Goal: Transaction & Acquisition: Purchase product/service

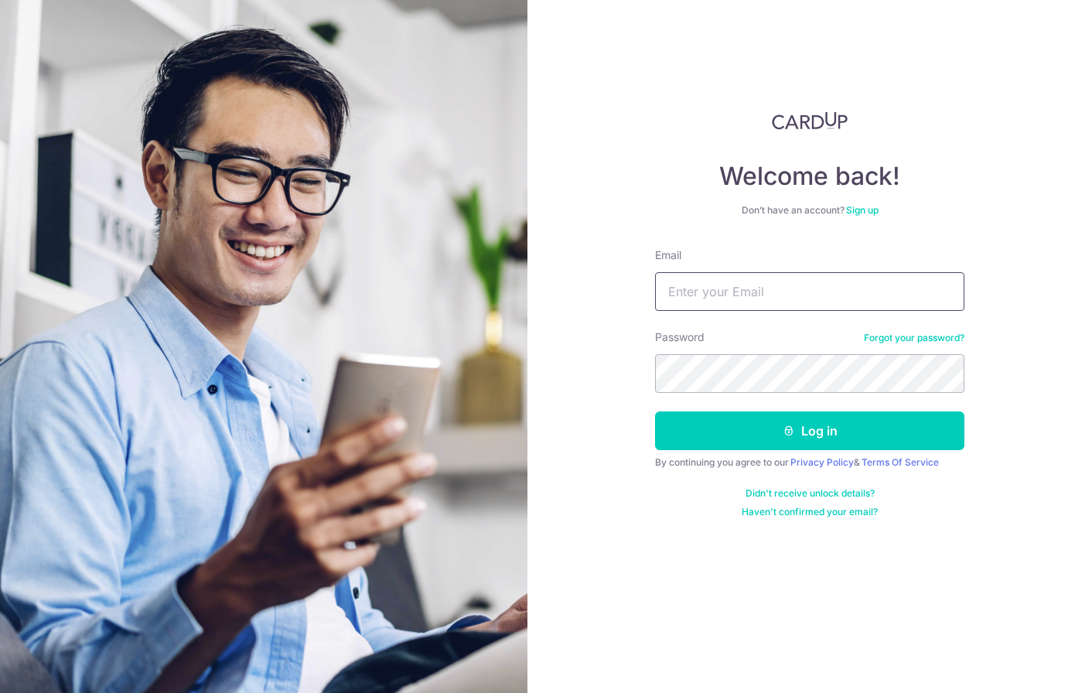
type input "[EMAIL_ADDRESS][DOMAIN_NAME]"
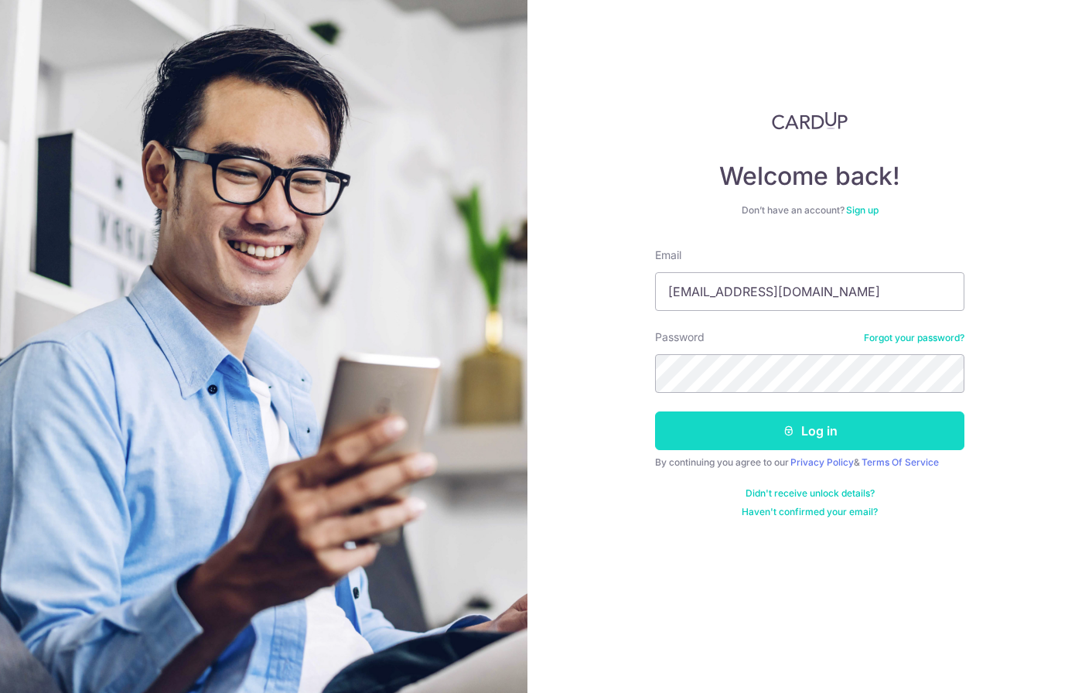
click at [750, 448] on button "Log in" at bounding box center [809, 431] width 309 height 39
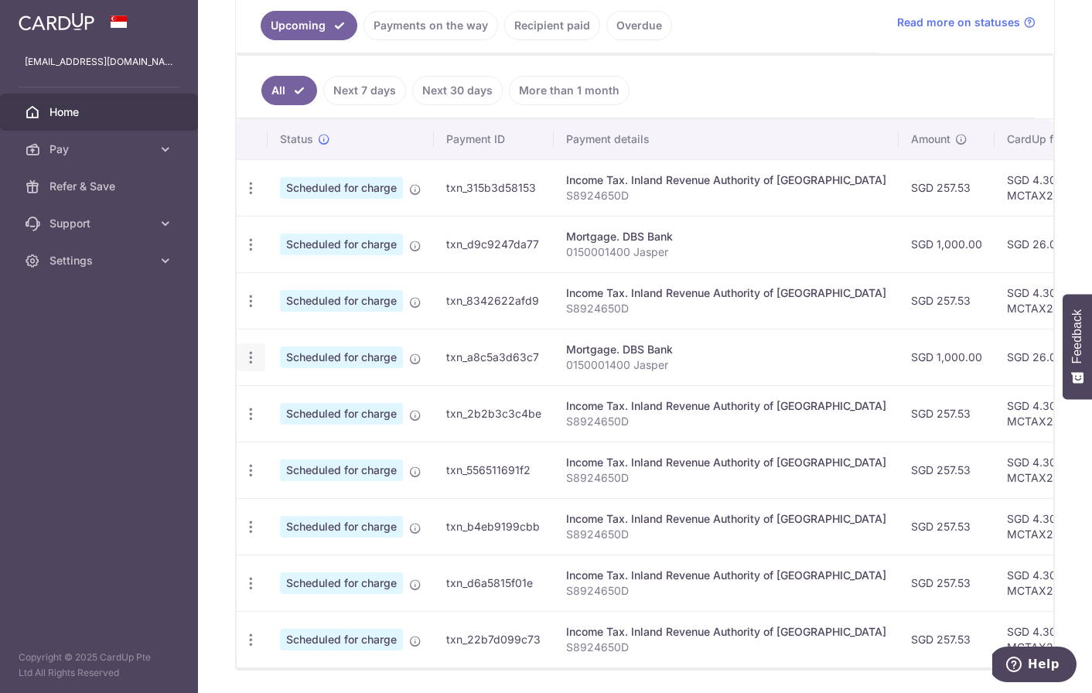
click at [250, 197] on icon "button" at bounding box center [251, 188] width 16 height 16
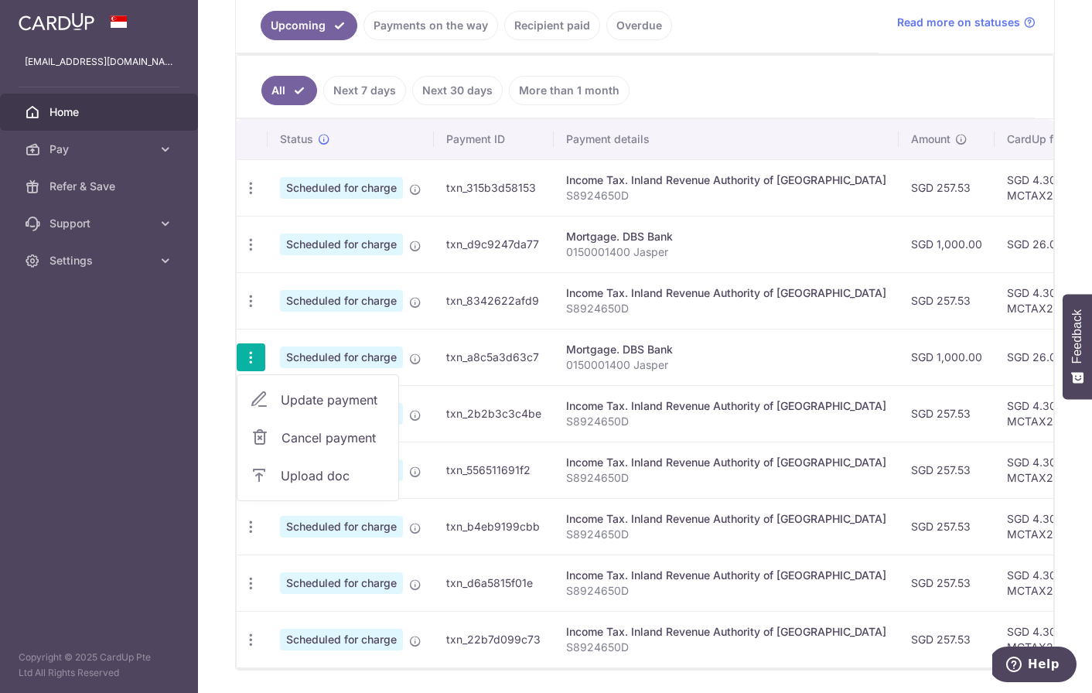
click at [333, 412] on link "Update payment" at bounding box center [318, 399] width 161 height 37
radio input "true"
type input "1,000.00"
type input "28/10/2025"
type input "0150001400 Jasper"
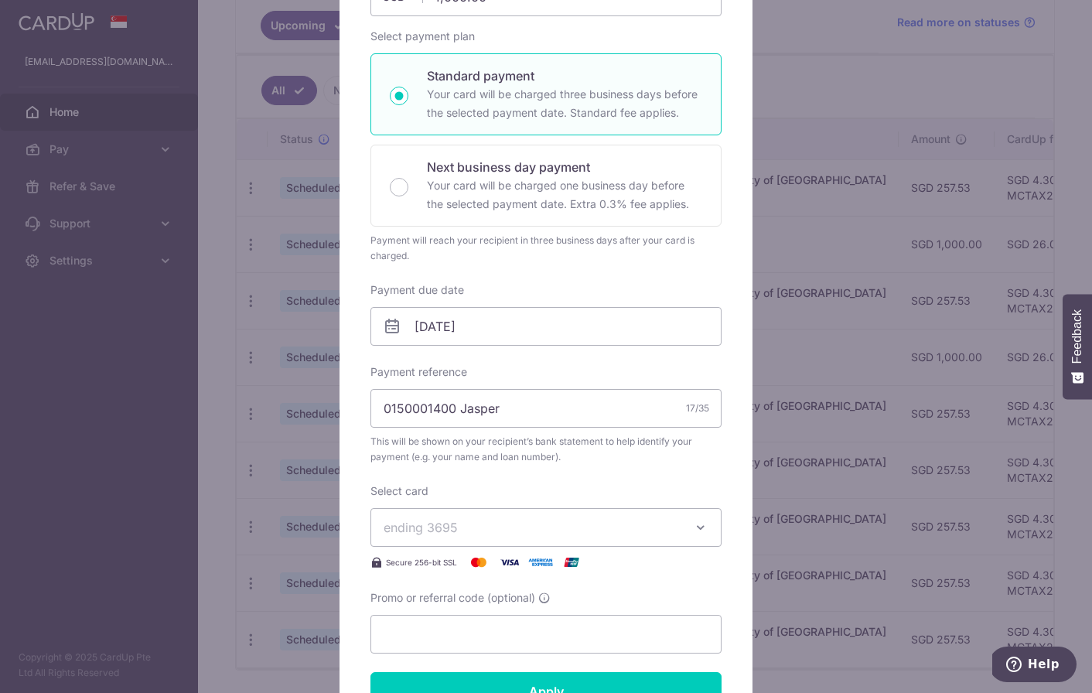
scroll to position [224, 0]
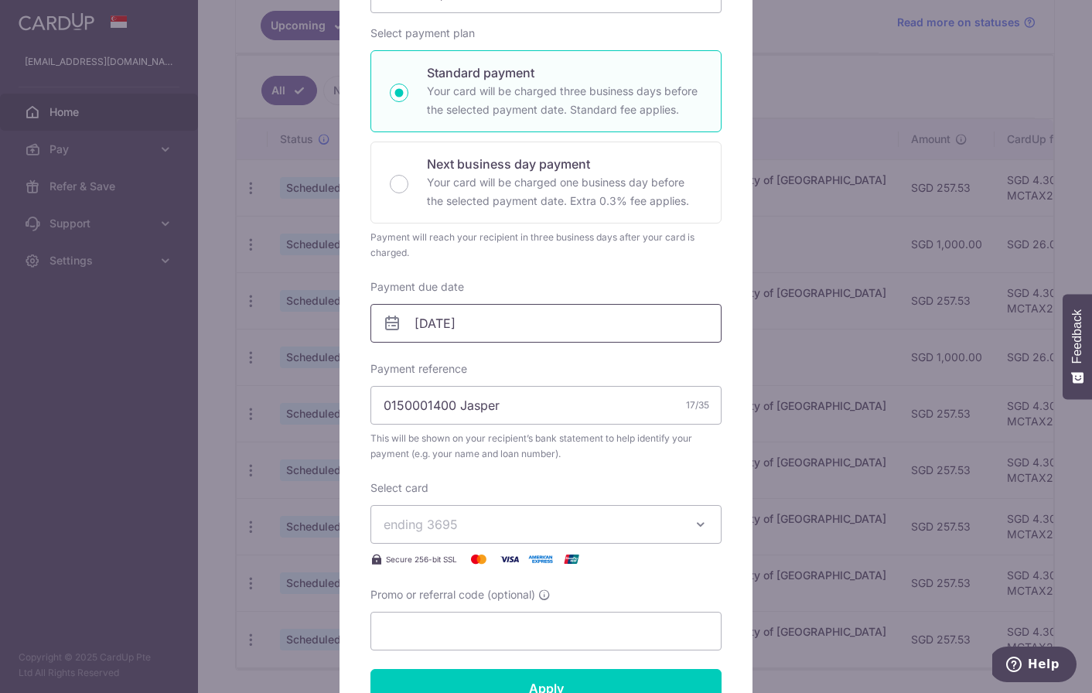
click at [549, 313] on input "[DATE]" at bounding box center [546, 323] width 351 height 39
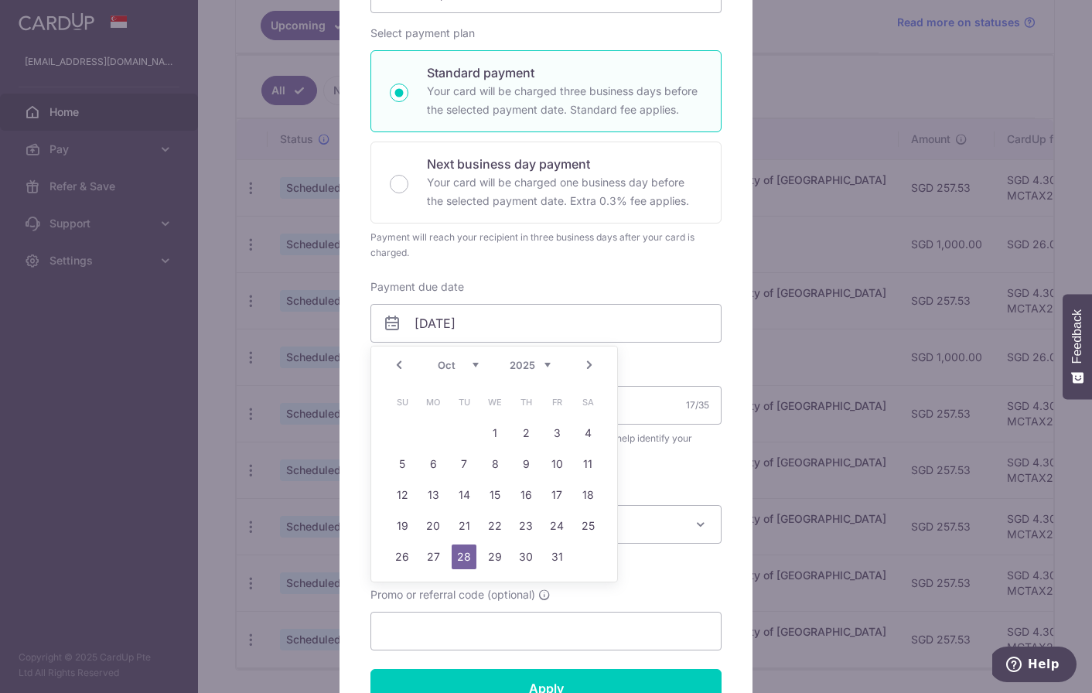
click at [557, 277] on div "Enter payment amount 1,000.00 1000.00 SGD To change the payment amount, please …" at bounding box center [546, 300] width 351 height 701
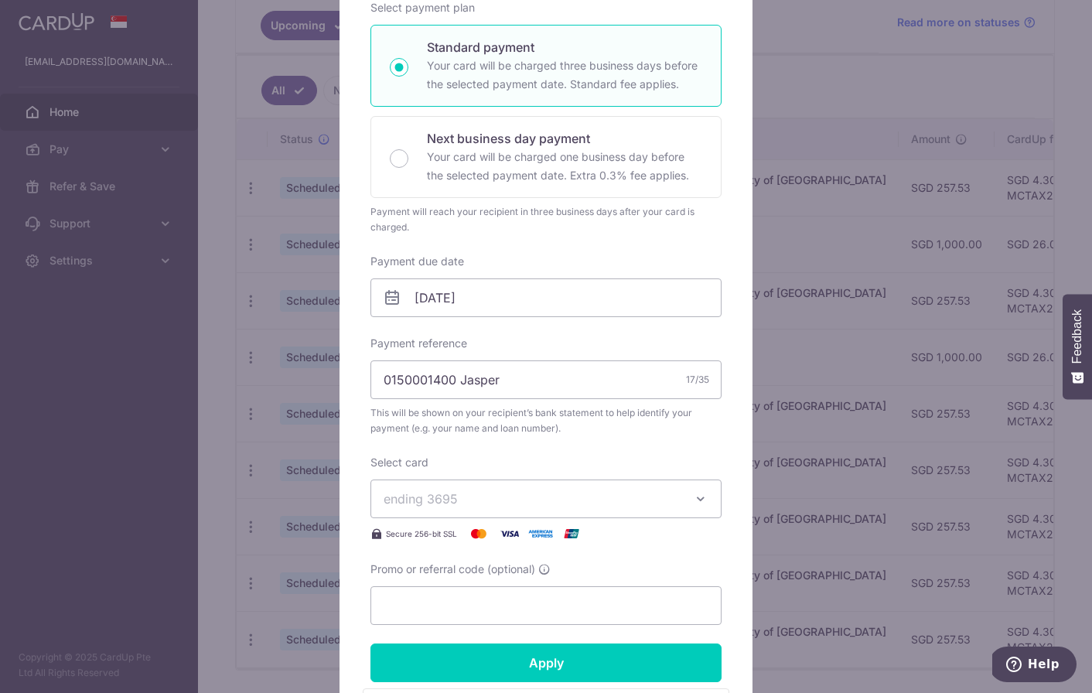
scroll to position [90, 0]
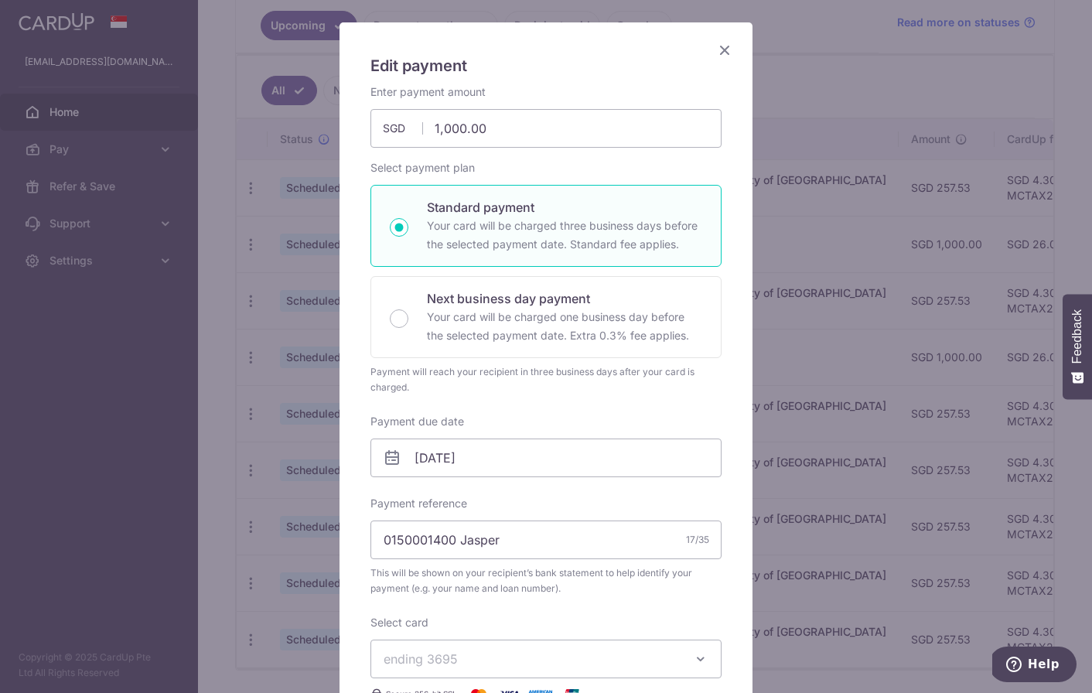
click at [268, 379] on div "Edit payment By clicking apply, you will make changes to all payments to DBS Ba…" at bounding box center [546, 346] width 1092 height 693
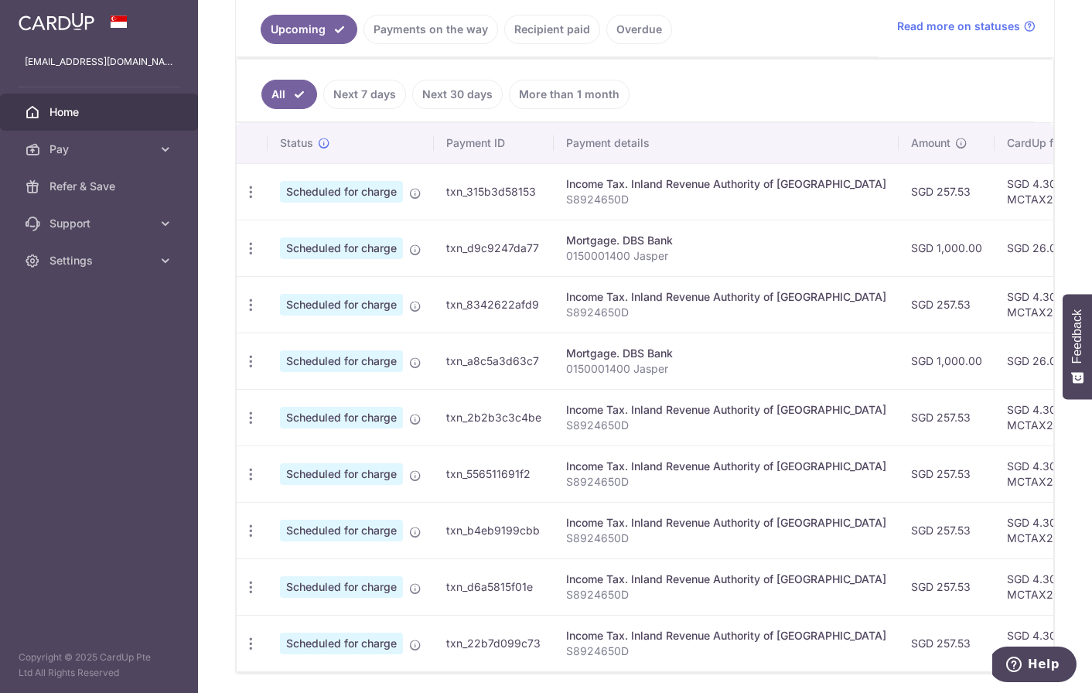
scroll to position [0, 0]
click at [250, 200] on icon "button" at bounding box center [251, 192] width 16 height 16
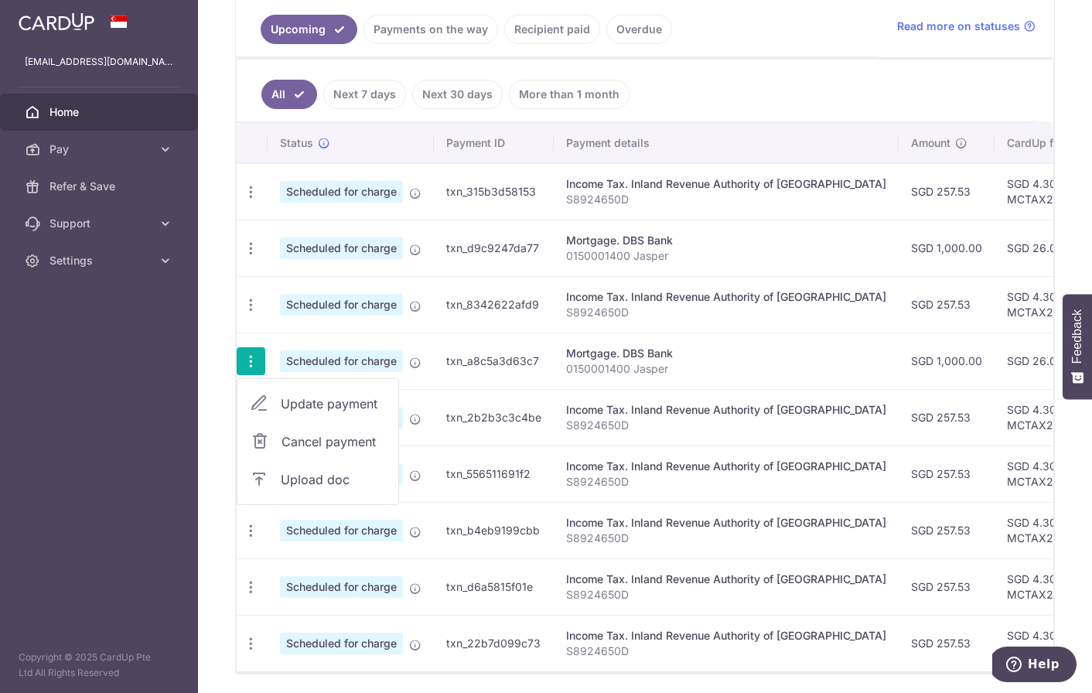
click at [333, 402] on span "Update payment" at bounding box center [333, 404] width 105 height 19
radio input "true"
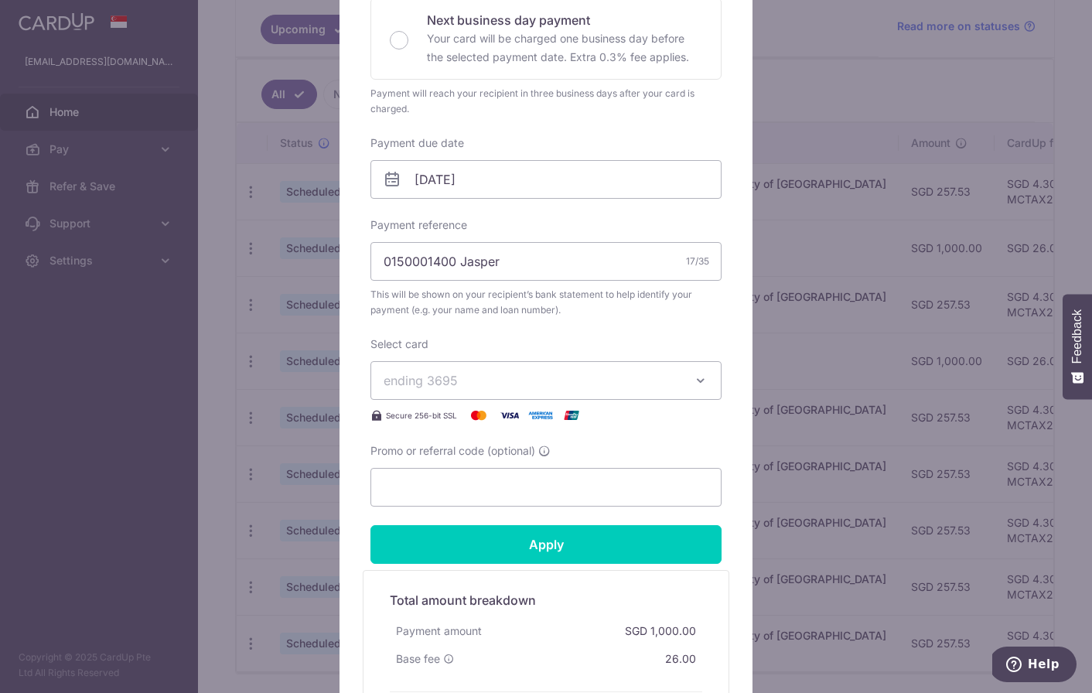
scroll to position [371, 0]
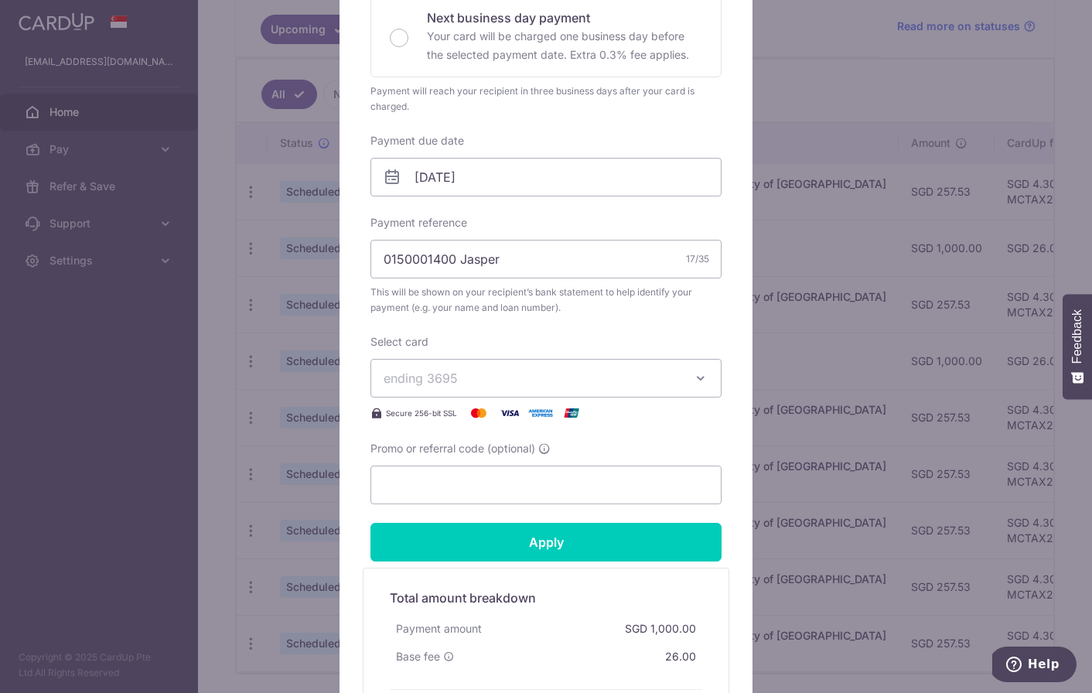
click at [238, 463] on div "Edit payment By clicking apply, you will make changes to all payments to DBS Ba…" at bounding box center [546, 346] width 1092 height 693
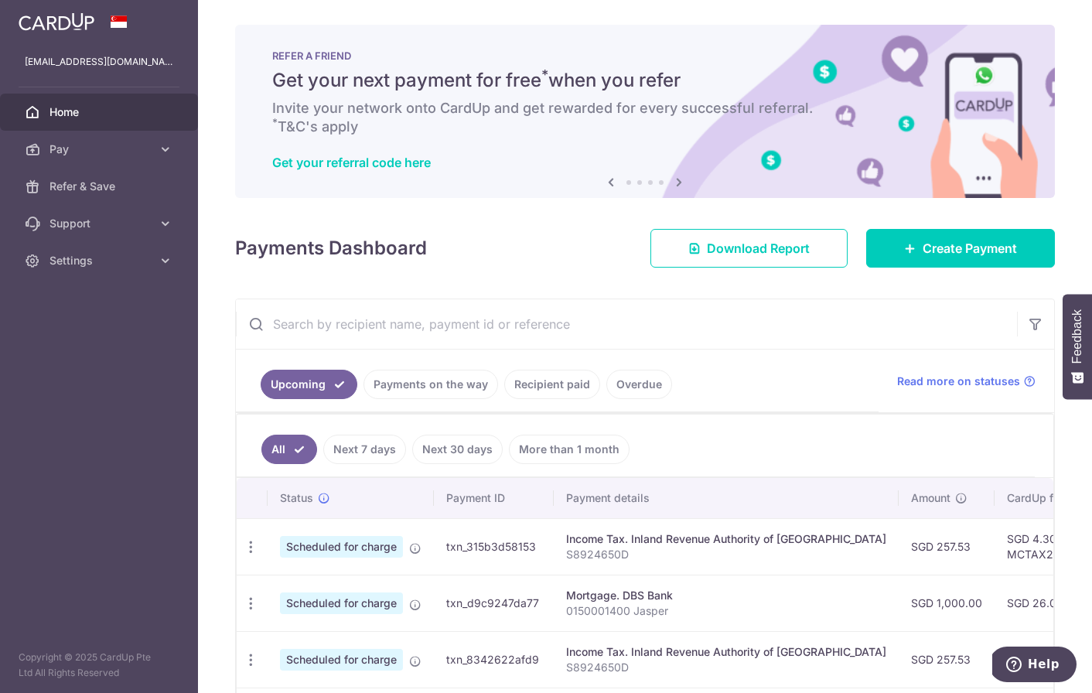
scroll to position [0, 0]
click at [952, 245] on span "Create Payment" at bounding box center [970, 248] width 94 height 19
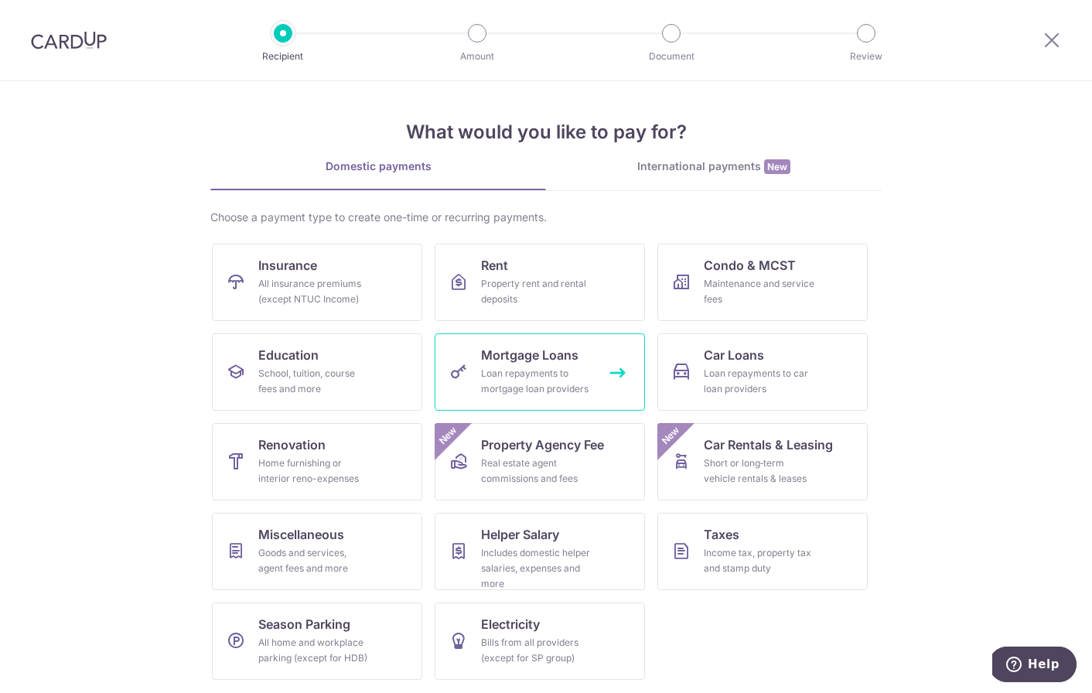
click at [518, 378] on div "Loan repayments to mortgage loan providers" at bounding box center [536, 381] width 111 height 31
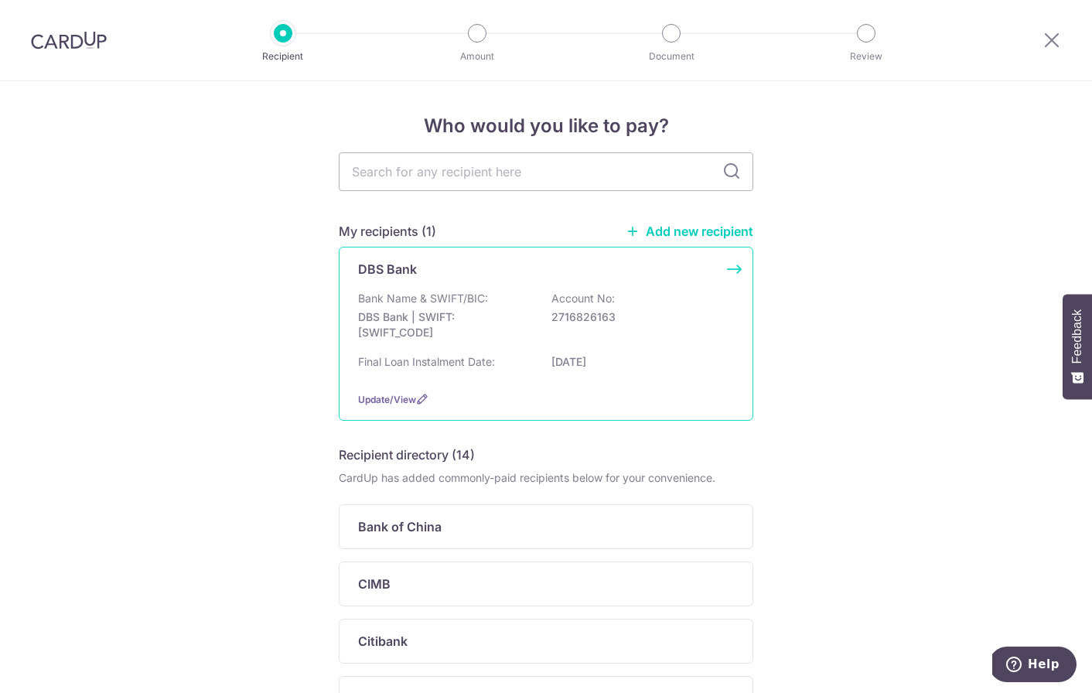
click at [488, 321] on p "DBS Bank | SWIFT: DBSSSGSGXXX" at bounding box center [444, 324] width 173 height 31
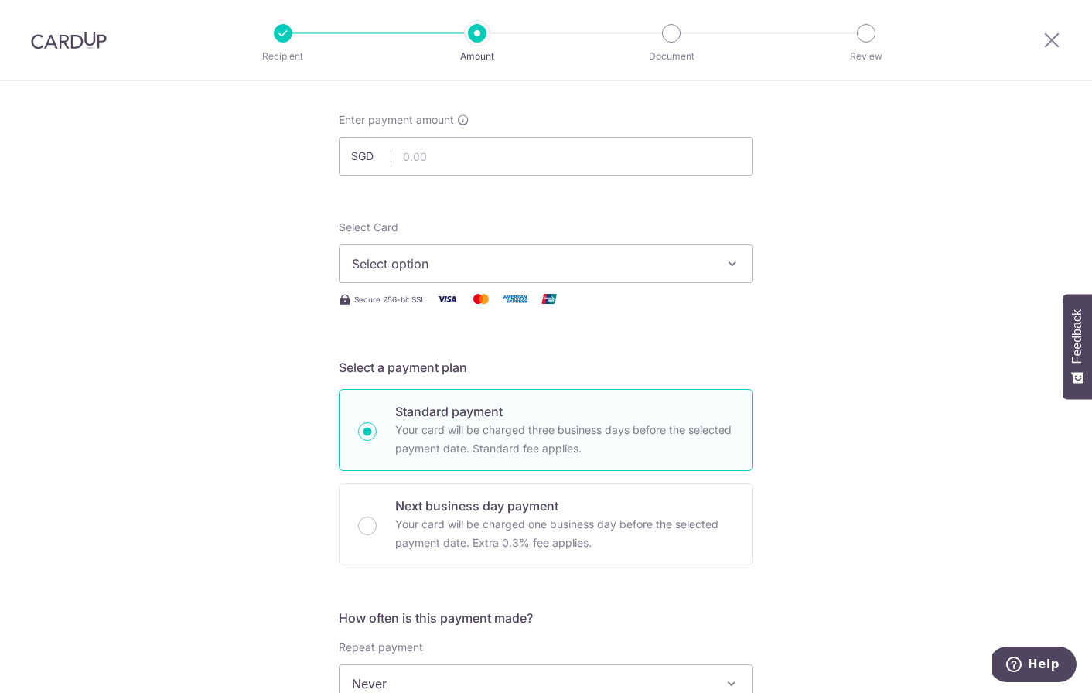
scroll to position [70, 0]
click at [289, 29] on div at bounding box center [283, 33] width 19 height 19
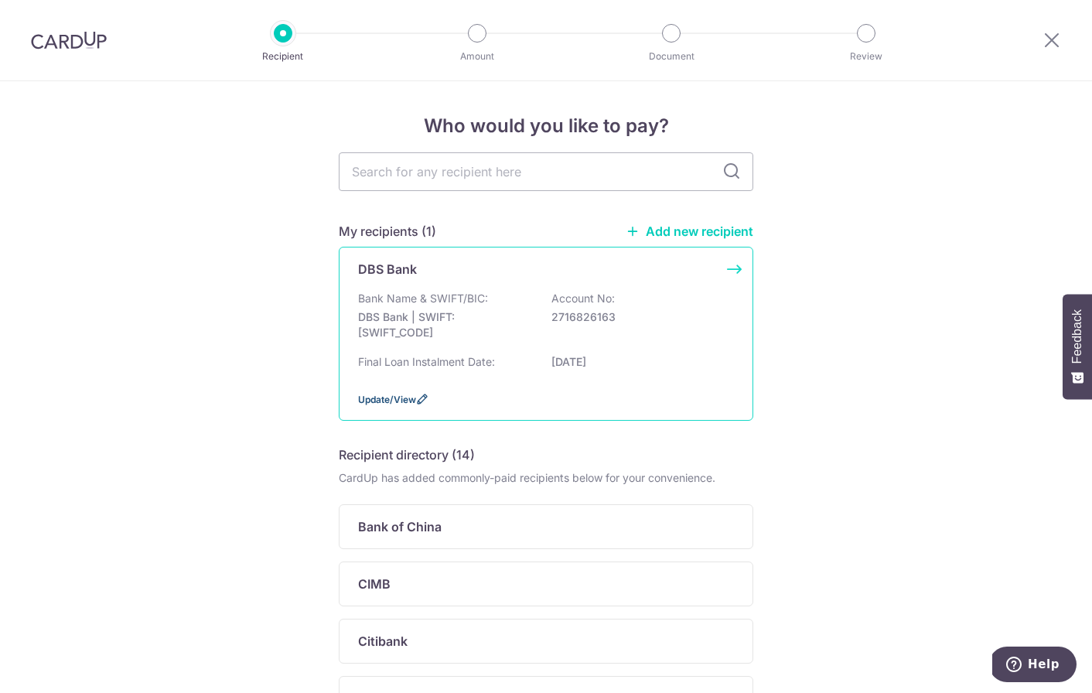
click at [384, 405] on span "Update/View" at bounding box center [387, 400] width 58 height 12
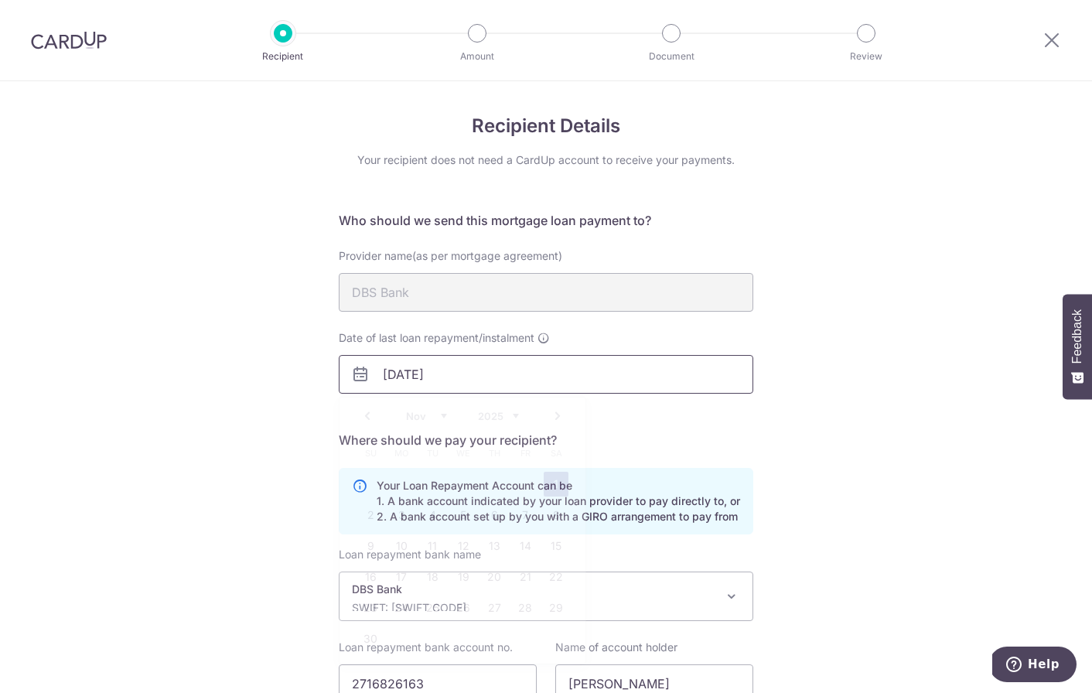
click at [456, 378] on input "01/11/2025" at bounding box center [546, 374] width 415 height 39
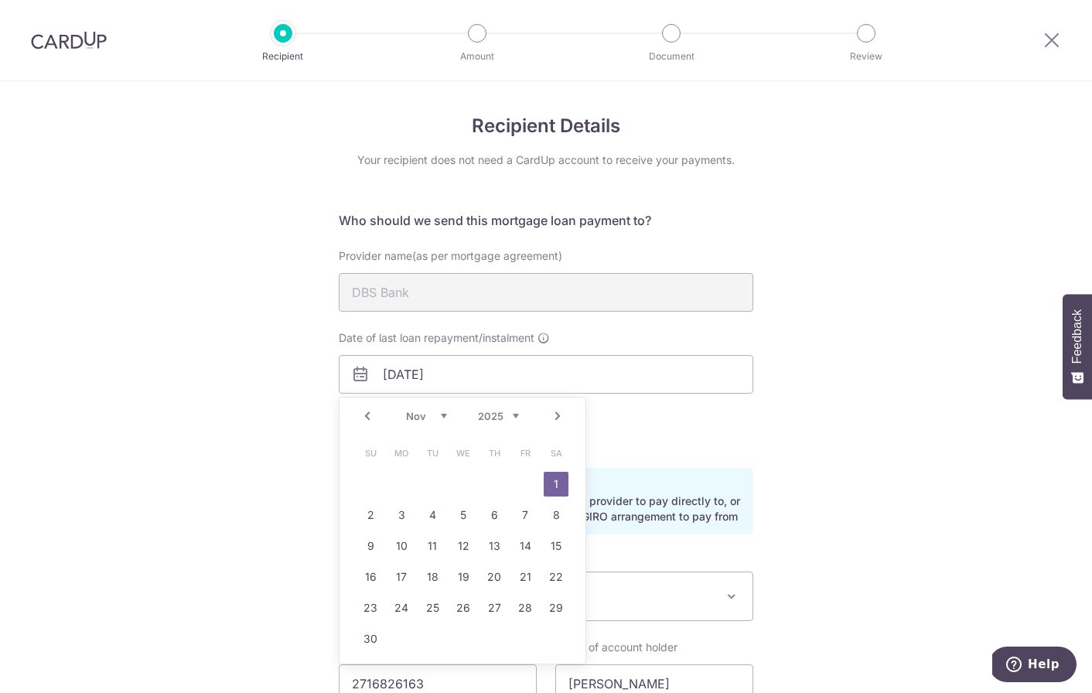
click at [563, 411] on link "Next" at bounding box center [558, 416] width 19 height 19
click at [409, 484] on link "1" at bounding box center [401, 484] width 25 height 25
type input "01/12/2025"
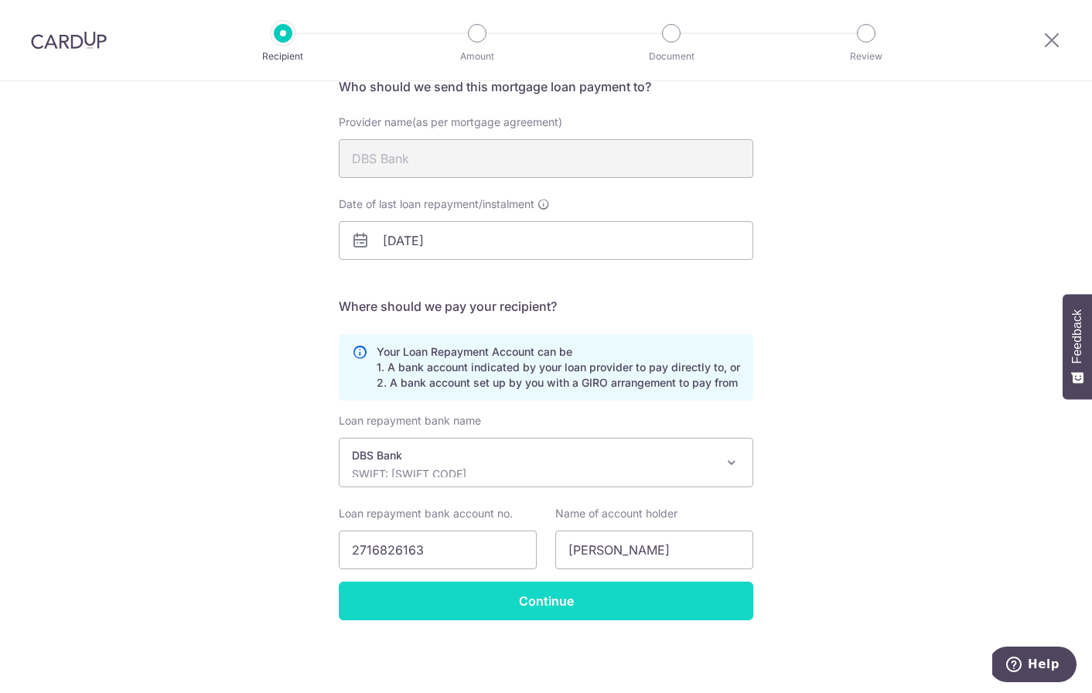
scroll to position [134, 0]
click at [453, 594] on input "Continue" at bounding box center [546, 601] width 415 height 39
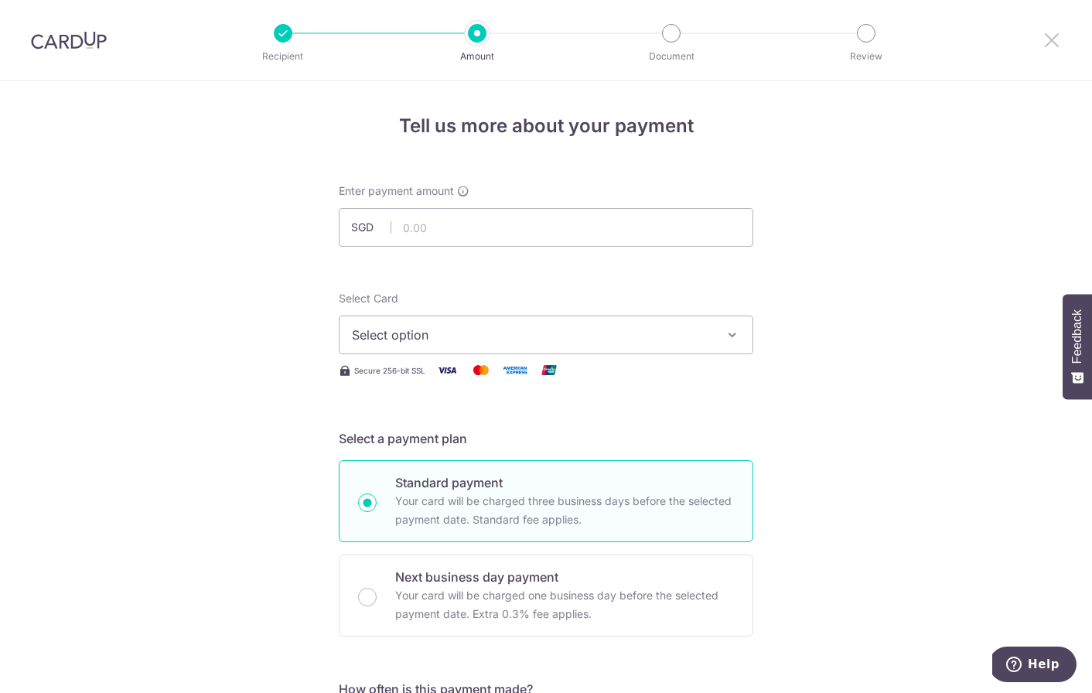
click at [1044, 43] on icon at bounding box center [1052, 39] width 19 height 19
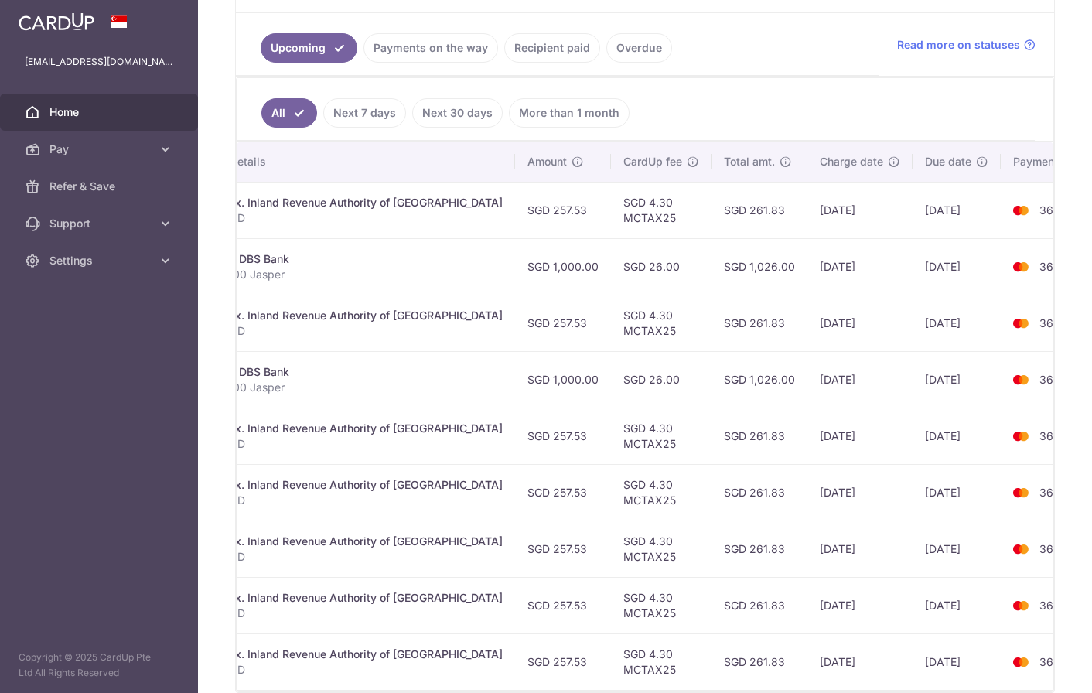
scroll to position [320, 0]
click at [713, 126] on ul "All Next 7 days Next 30 days More than 1 month" at bounding box center [636, 108] width 798 height 63
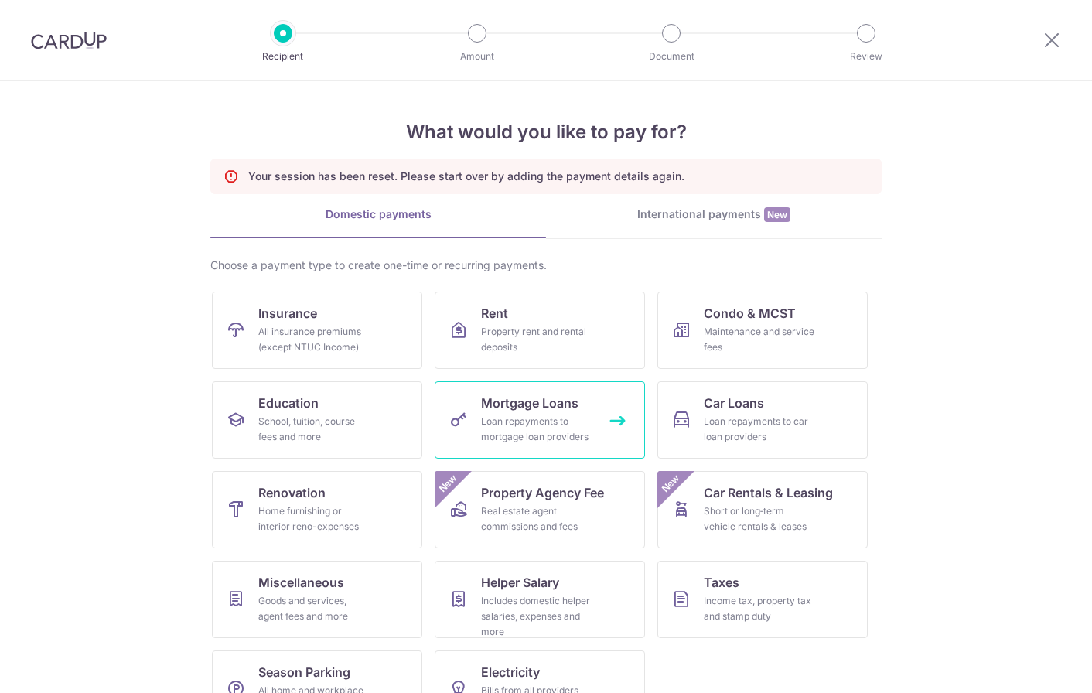
click at [539, 422] on div "Loan repayments to mortgage loan providers" at bounding box center [536, 429] width 111 height 31
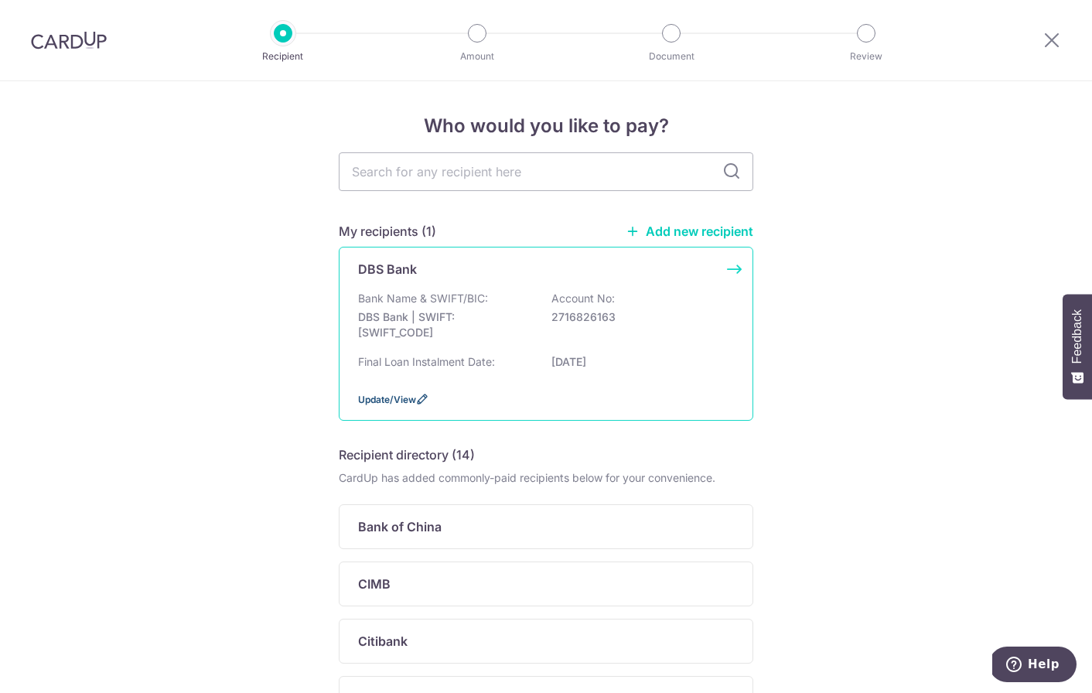
click at [382, 405] on span "Update/View" at bounding box center [387, 400] width 58 height 12
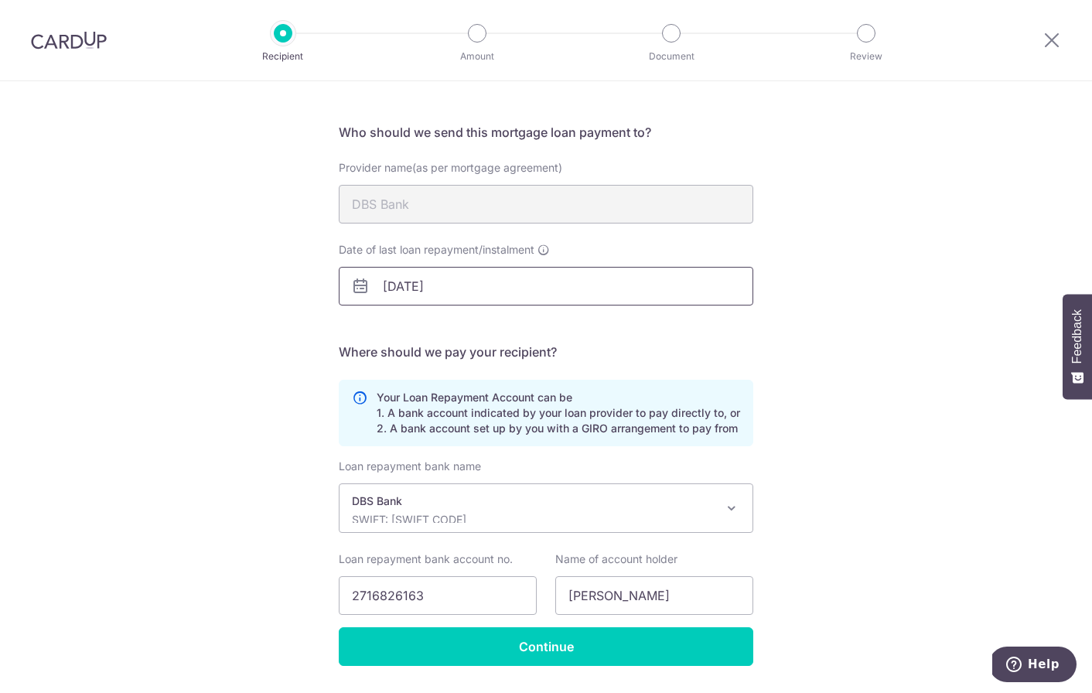
scroll to position [96, 0]
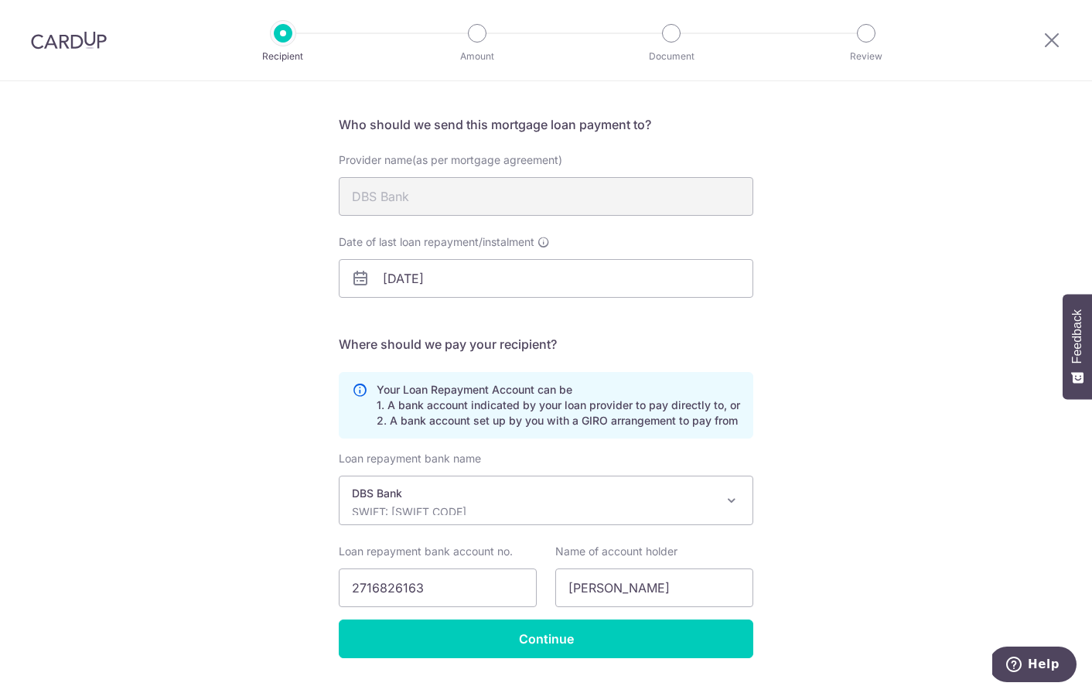
click at [361, 281] on icon at bounding box center [360, 278] width 19 height 19
click at [423, 287] on input "01/11/2025" at bounding box center [546, 278] width 415 height 39
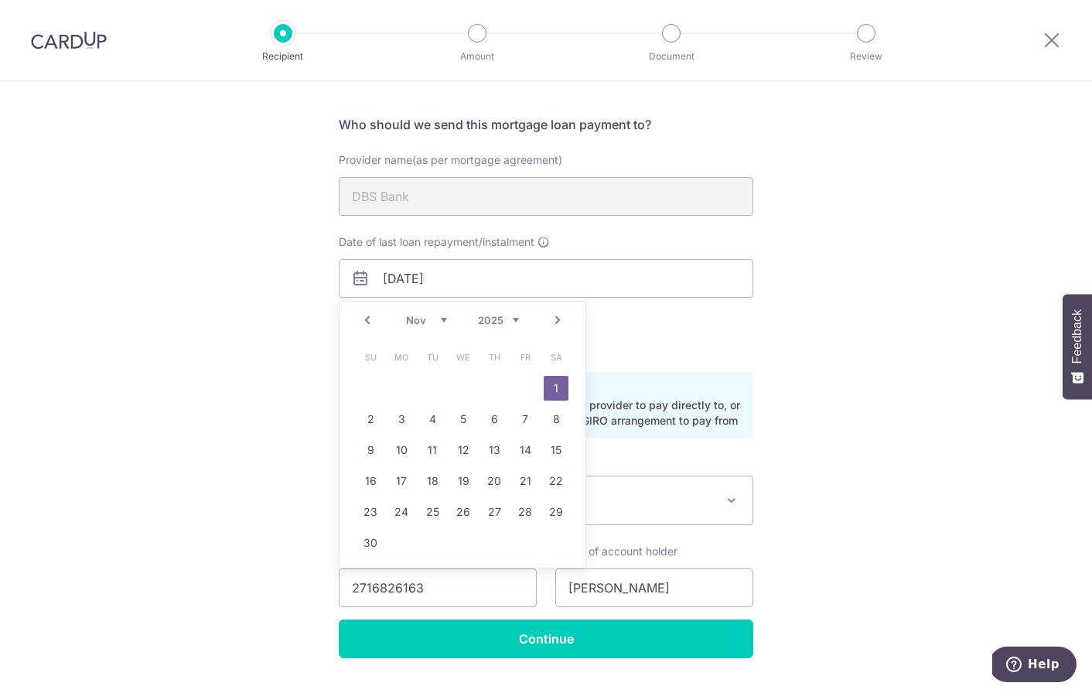
click at [549, 316] on link "Next" at bounding box center [558, 320] width 19 height 19
click at [402, 382] on link "1" at bounding box center [401, 388] width 25 height 25
type input "01/12/2025"
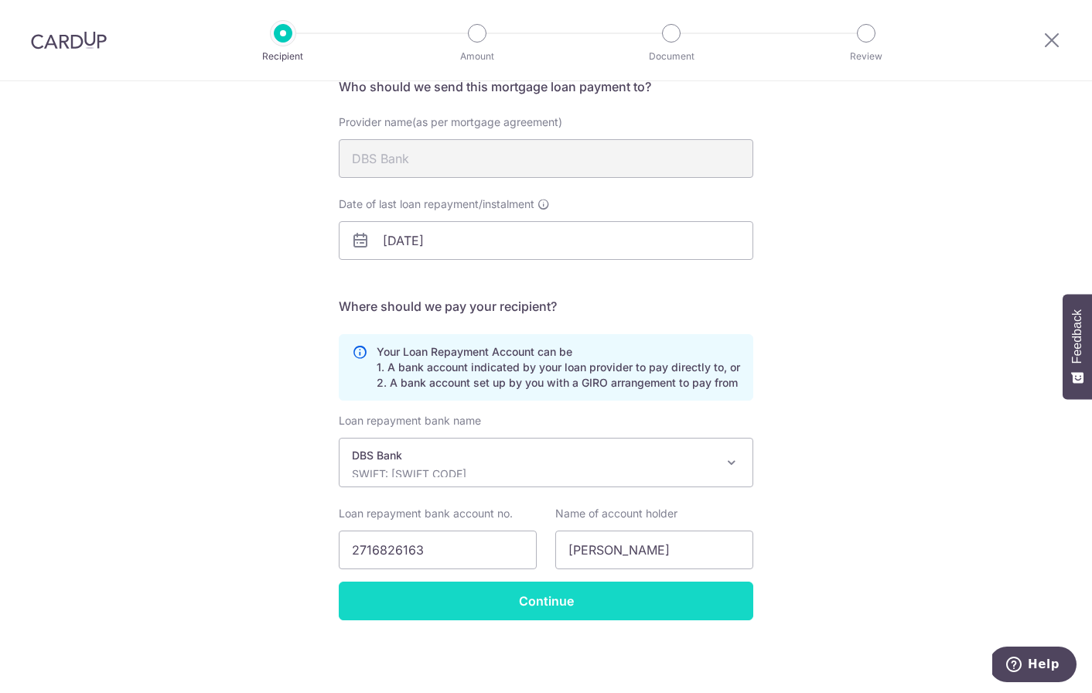
scroll to position [134, 0]
click at [521, 613] on input "Continue" at bounding box center [546, 601] width 415 height 39
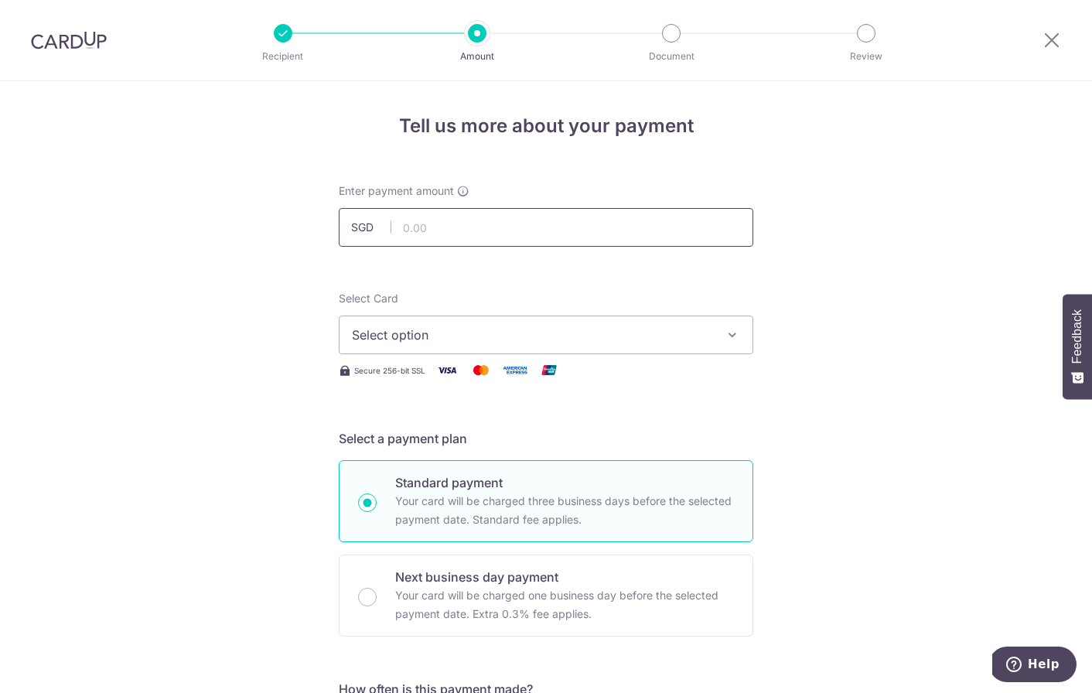
click at [460, 237] on input "text" at bounding box center [546, 227] width 415 height 39
click at [460, 232] on input "text" at bounding box center [546, 227] width 415 height 39
type input "1,000.00"
click at [446, 323] on button "Select option" at bounding box center [546, 335] width 415 height 39
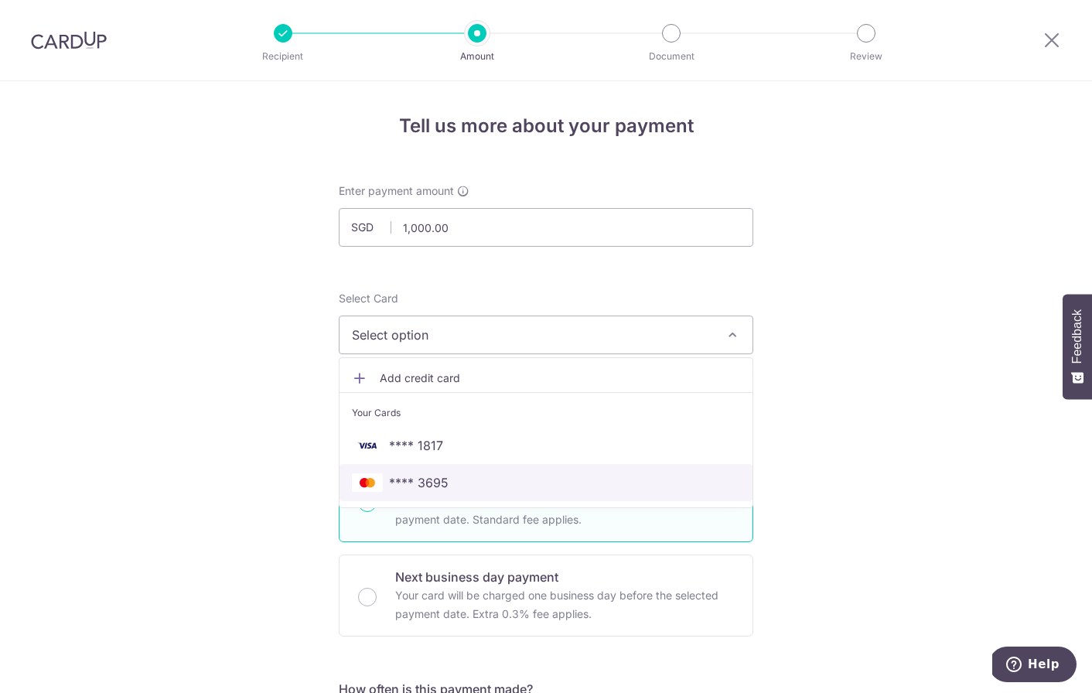
click at [445, 487] on span "**** 3695" at bounding box center [419, 483] width 60 height 19
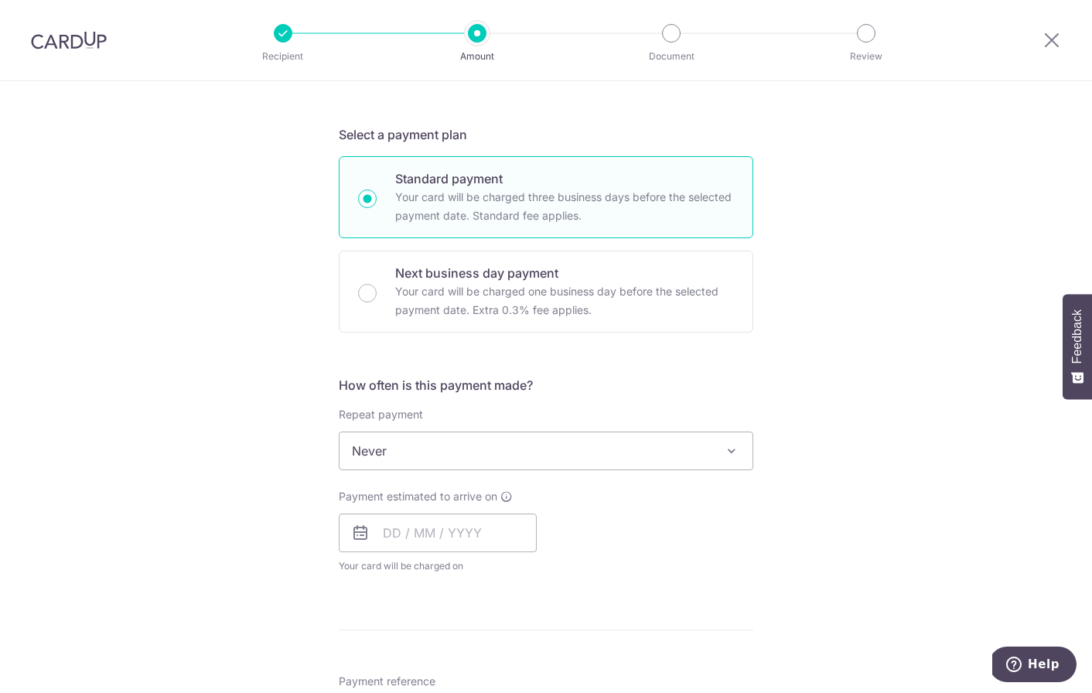
scroll to position [331, 0]
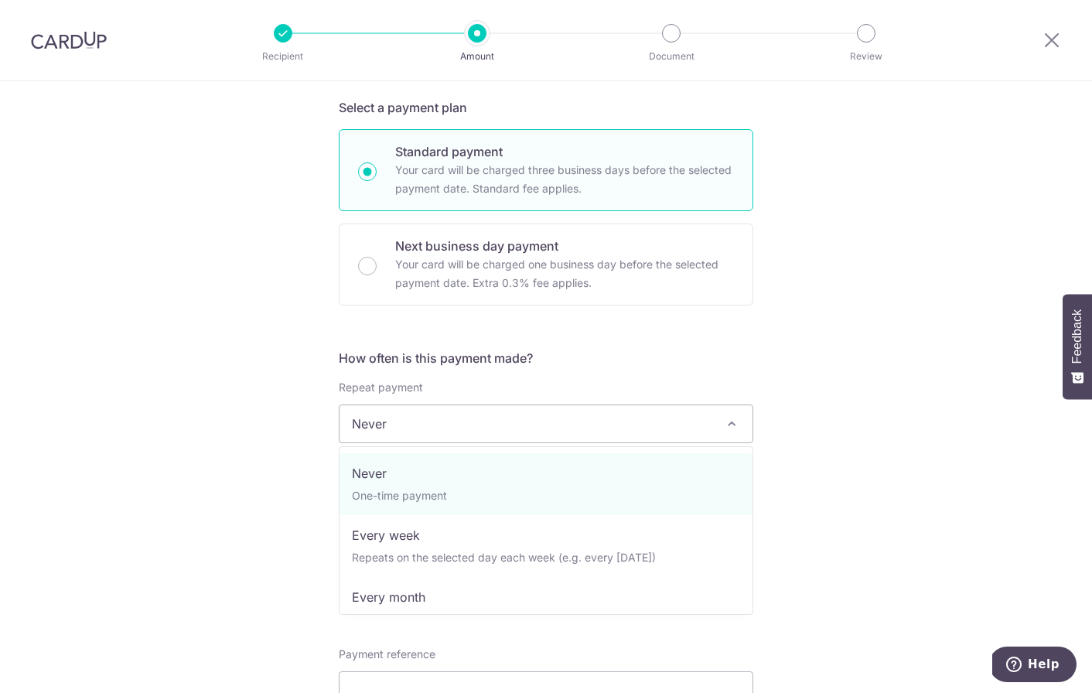
click at [478, 429] on span "Never" at bounding box center [546, 423] width 413 height 37
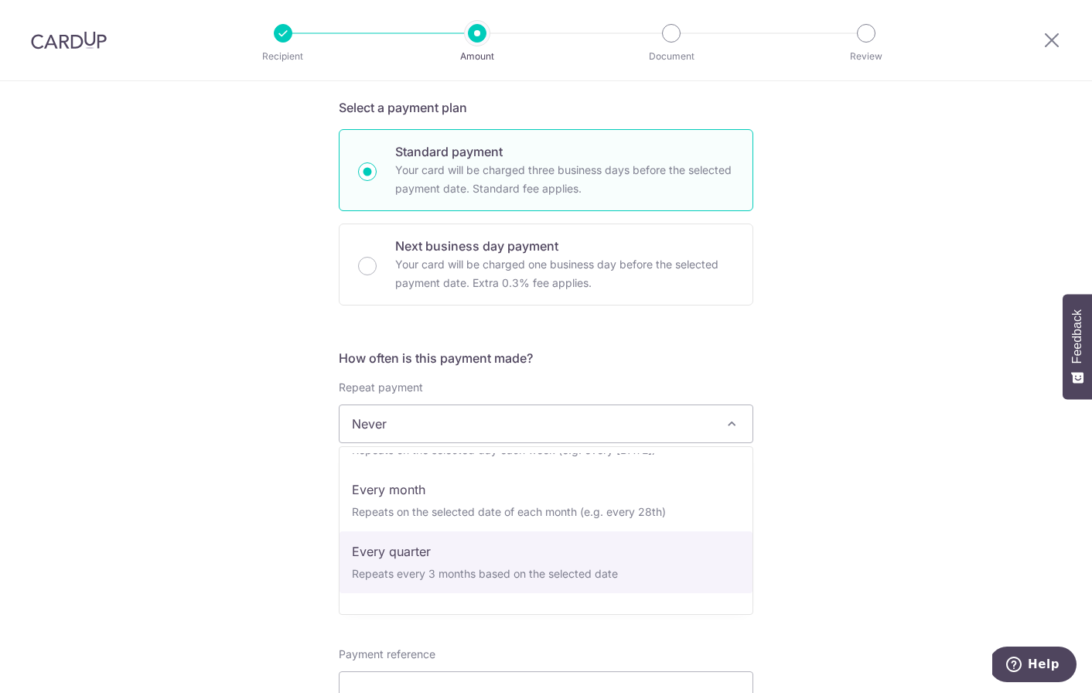
scroll to position [108, 0]
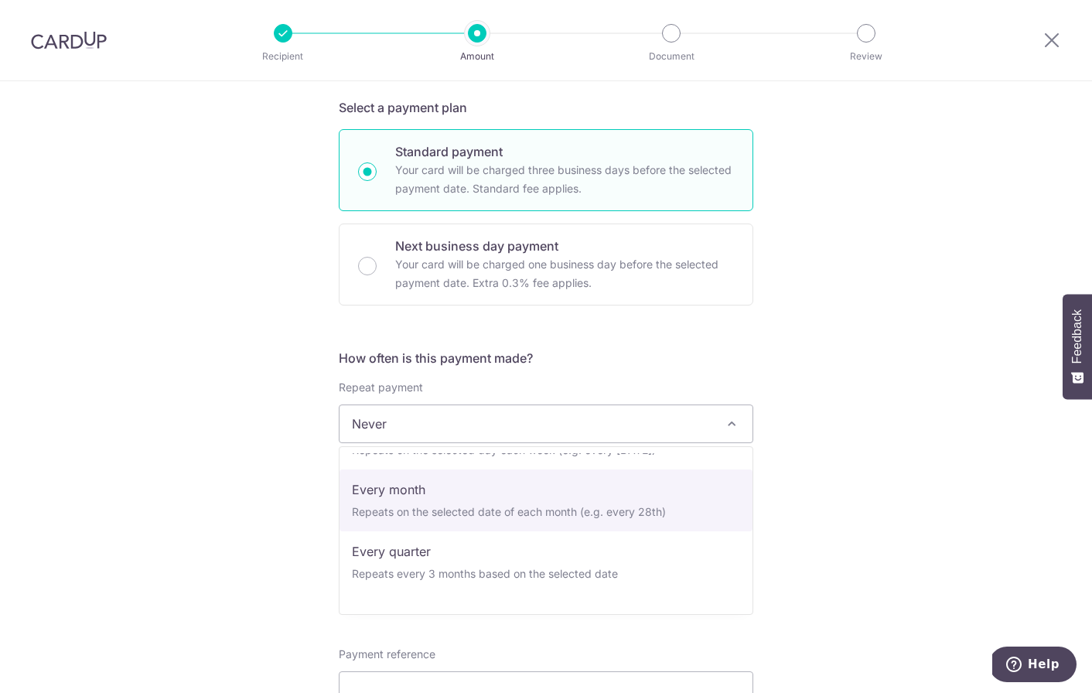
select select "3"
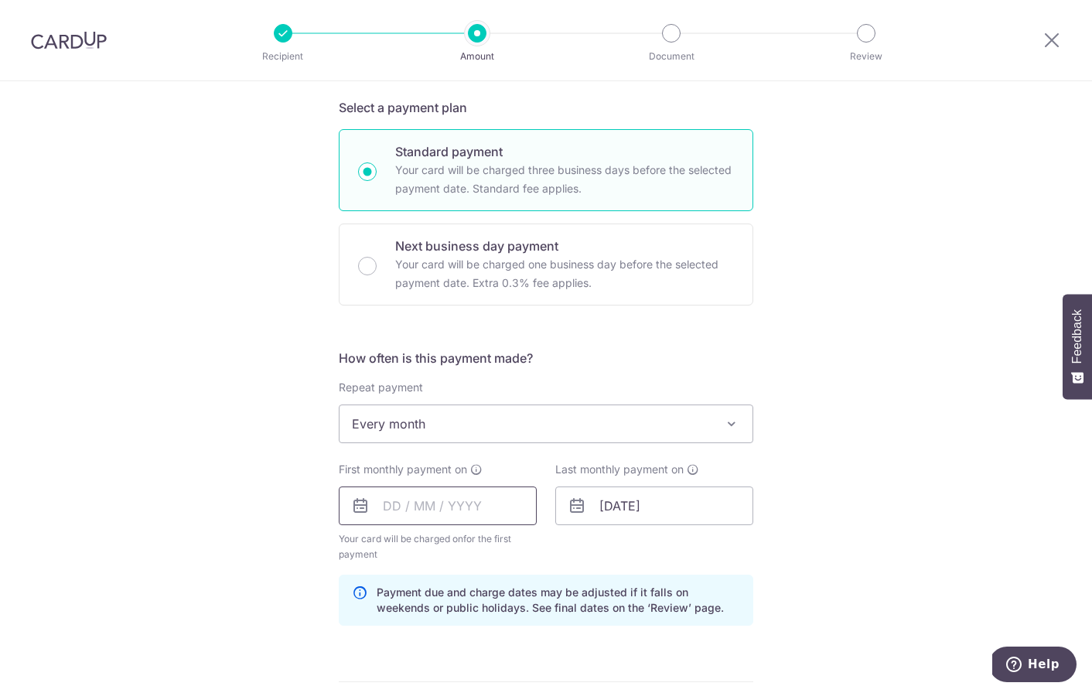
click at [414, 508] on input "text" at bounding box center [438, 506] width 198 height 39
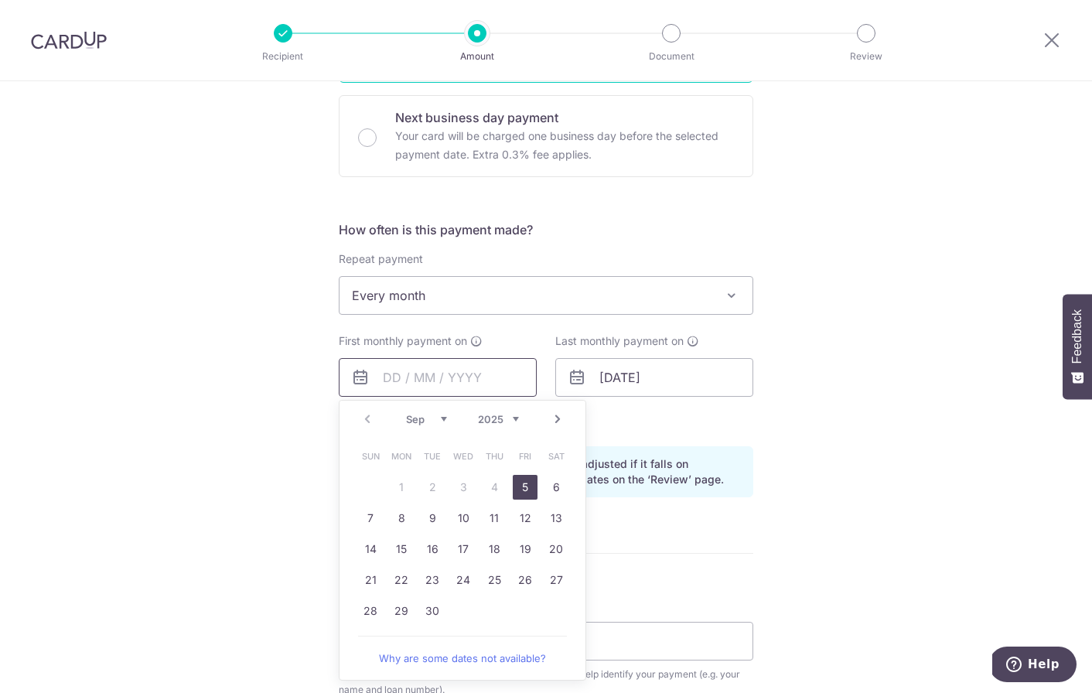
scroll to position [460, 0]
type input "23"
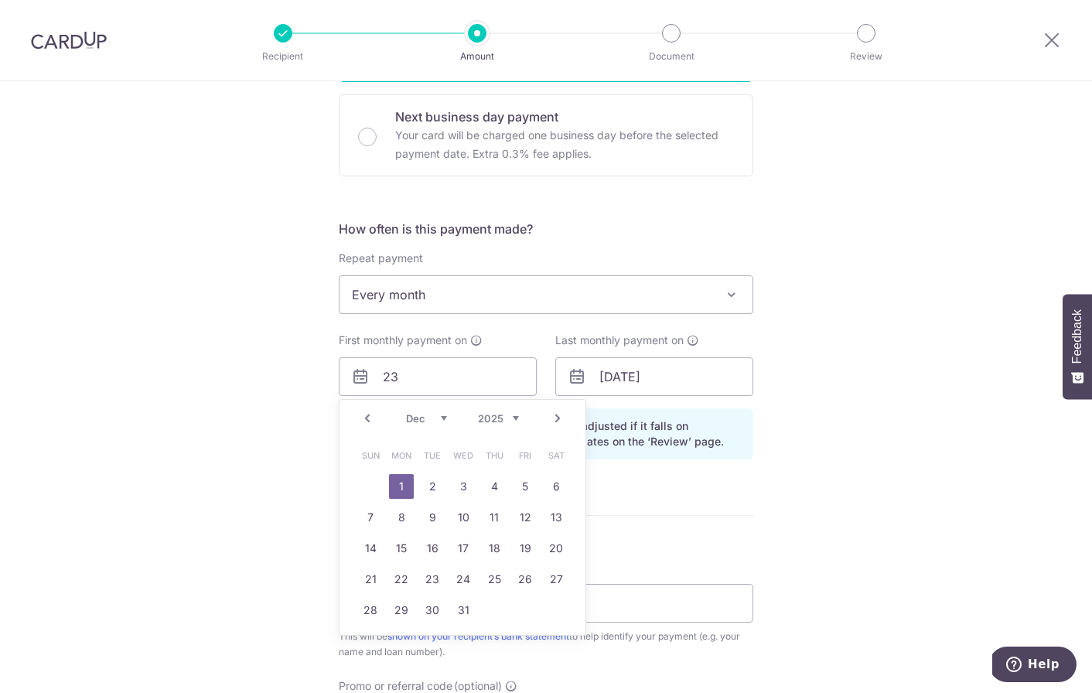
click at [371, 412] on link "Prev" at bounding box center [367, 418] width 19 height 19
click at [487, 590] on link "23" at bounding box center [494, 579] width 25 height 25
type input "23/10/2025"
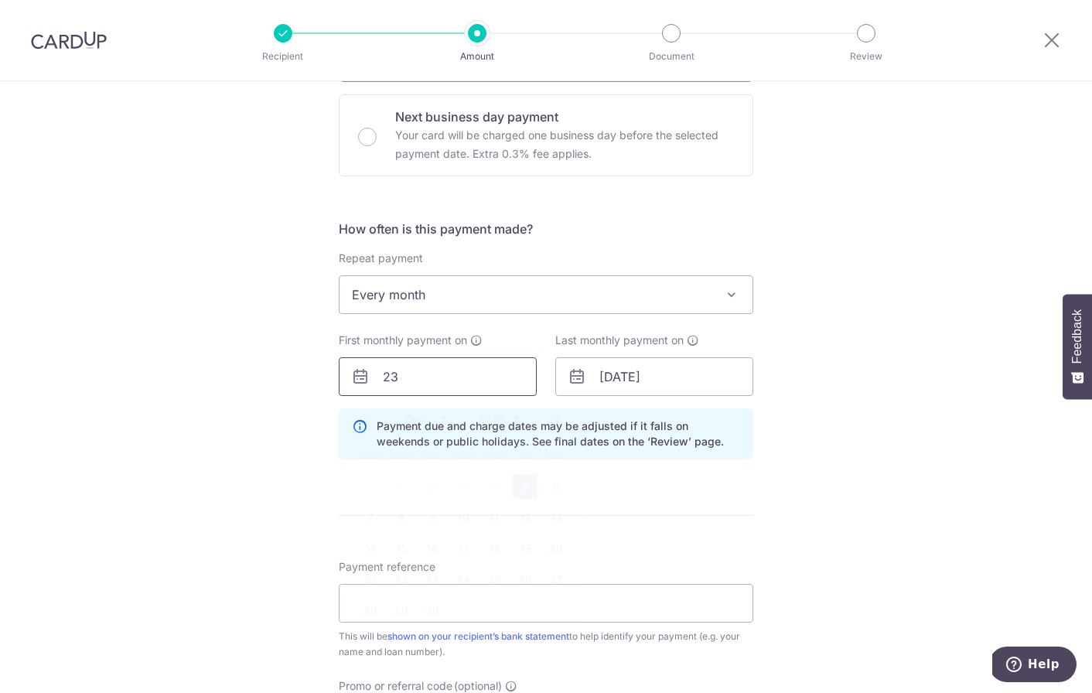
click at [477, 381] on input "23" at bounding box center [438, 376] width 198 height 39
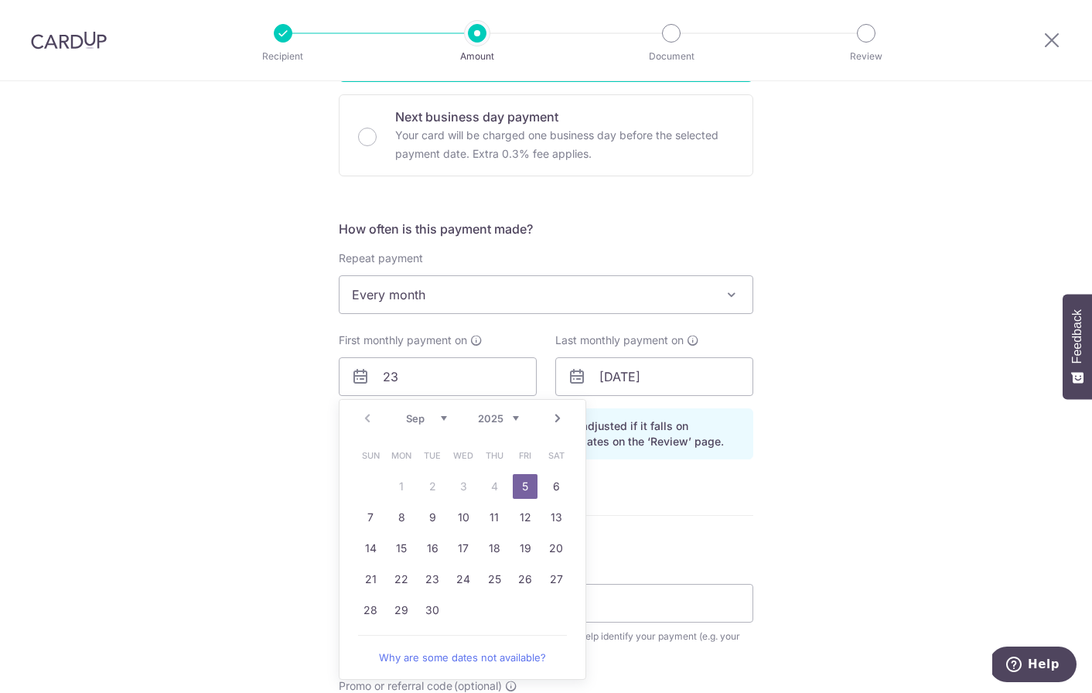
click at [552, 421] on link "Next" at bounding box center [558, 418] width 19 height 19
click at [497, 576] on link "23" at bounding box center [494, 579] width 25 height 25
type input "23/10/2025"
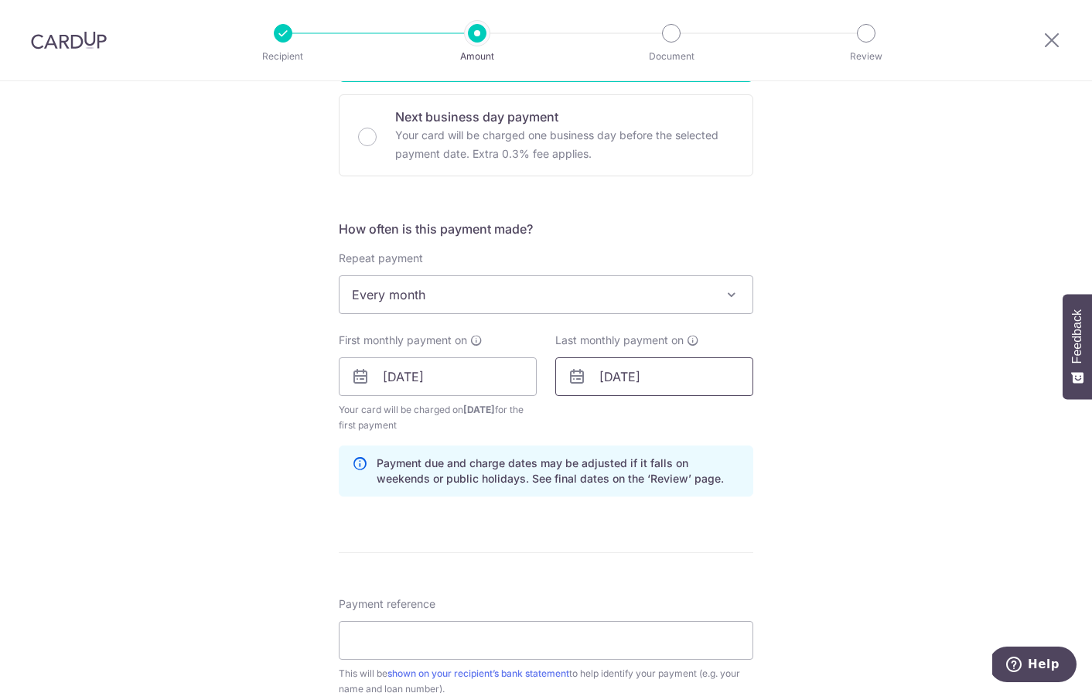
click at [695, 378] on input "23/10/2025" at bounding box center [655, 376] width 198 height 39
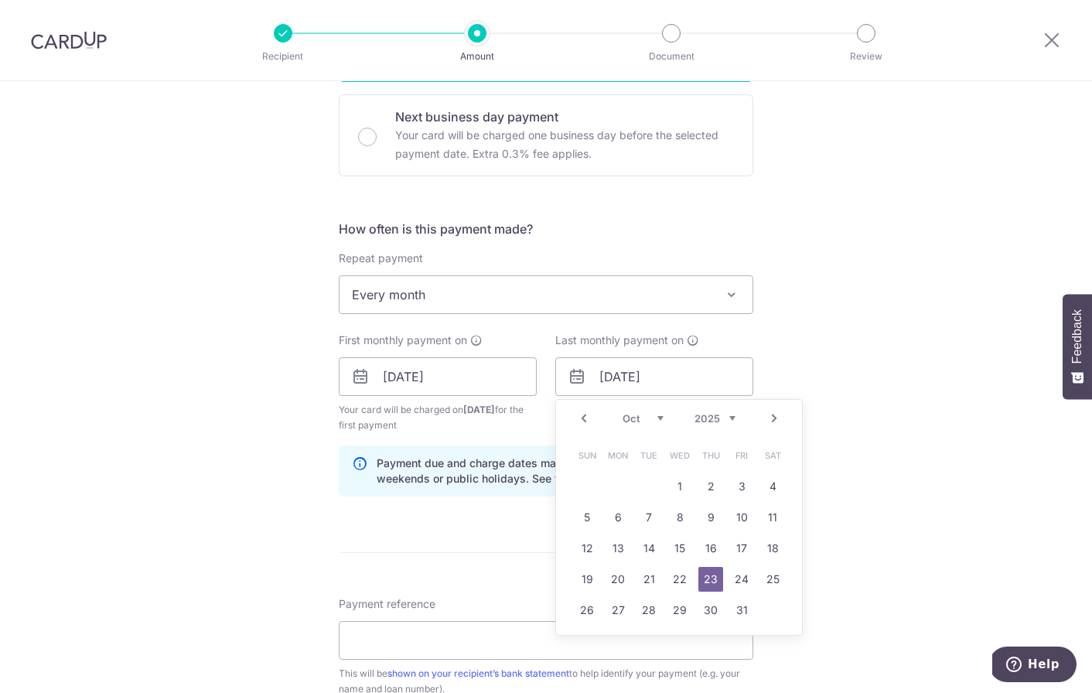
click at [774, 415] on link "Next" at bounding box center [774, 418] width 19 height 19
click at [625, 476] on link "1" at bounding box center [618, 486] width 25 height 25
type input "[DATE]"
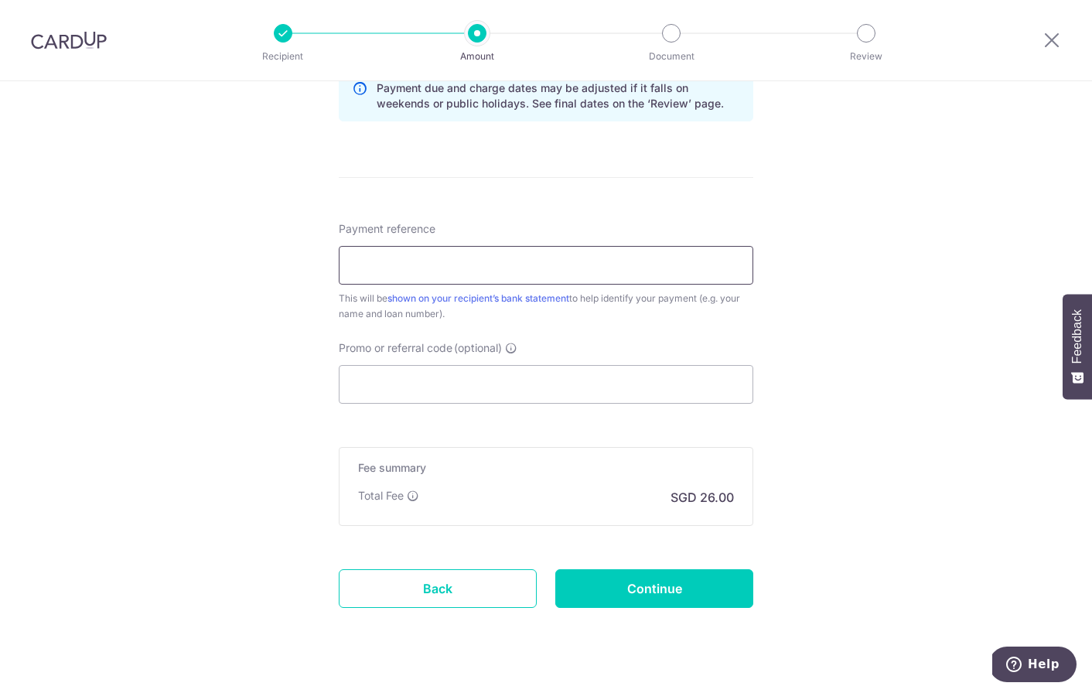
scroll to position [835, 0]
click at [590, 405] on form "Enter payment amount SGD 1,000.00 1000.00 Select Card **** 3695 Add credit card…" at bounding box center [546, 1] width 415 height 1304
click at [579, 394] on input "Promo or referral code (optional)" at bounding box center [546, 385] width 415 height 39
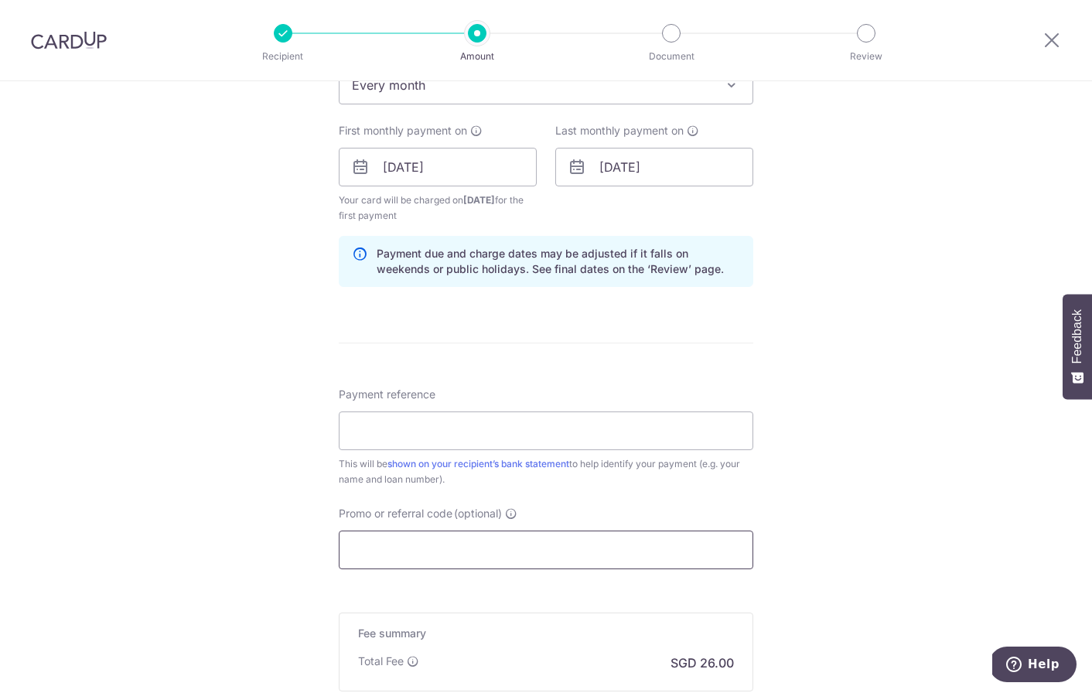
scroll to position [672, 0]
click at [490, 436] on input "Payment reference" at bounding box center [546, 428] width 415 height 39
paste input "0150001400 Jasper"
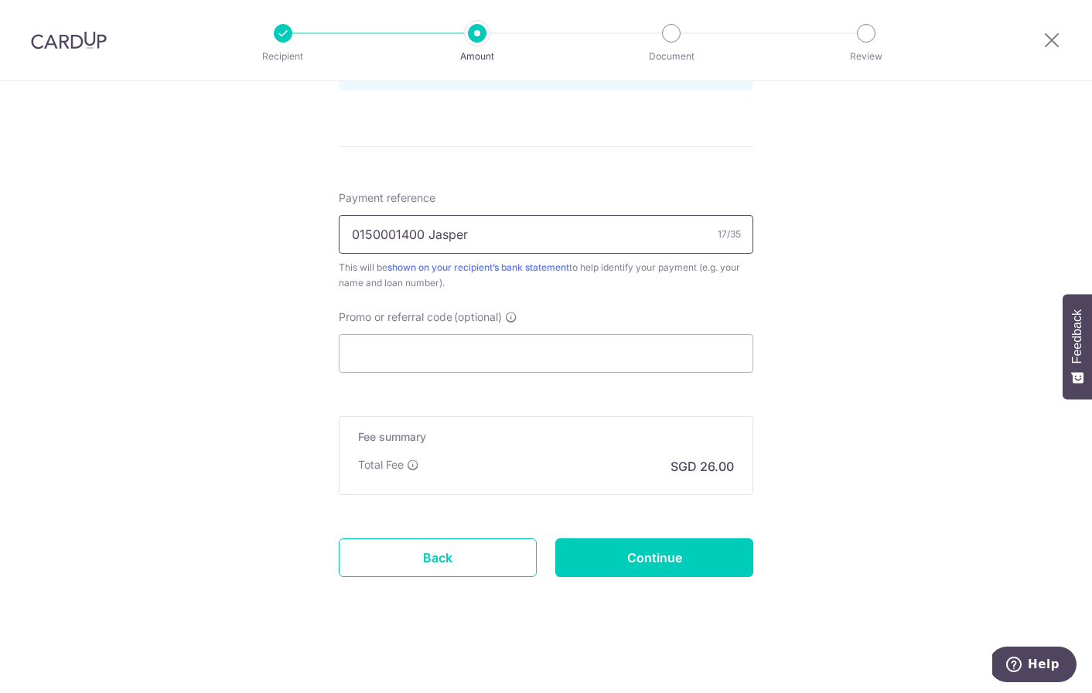
scroll to position [867, 0]
type input "0150001400 Jasper"
click at [620, 571] on input "Continue" at bounding box center [655, 557] width 198 height 39
type input "Create Schedule"
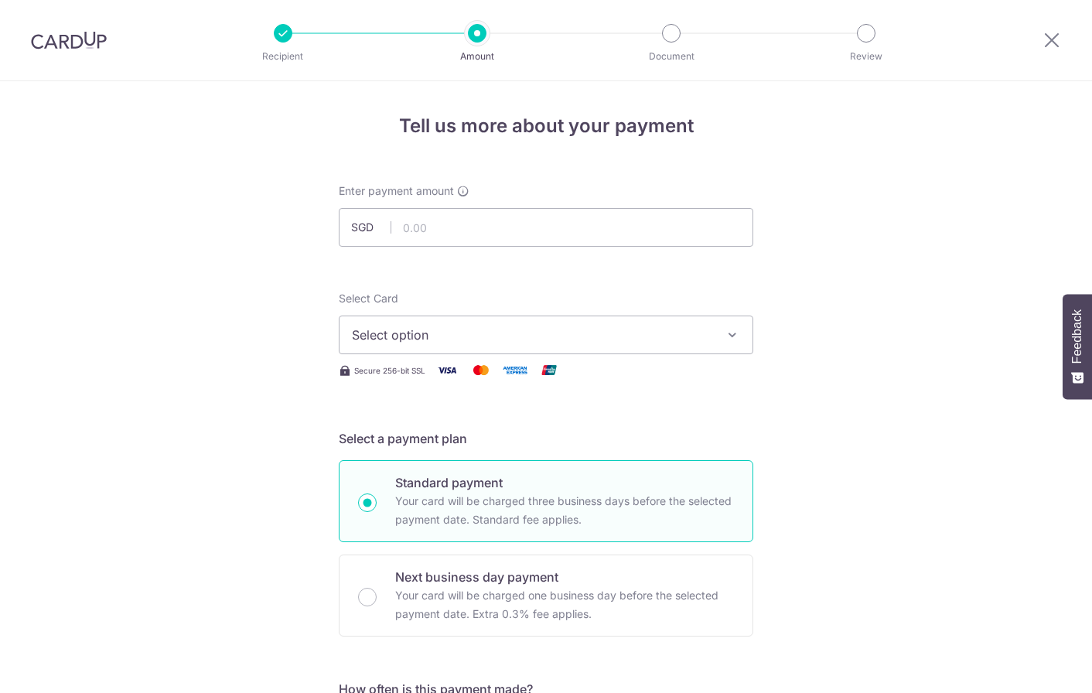
click at [83, 41] on img at bounding box center [69, 40] width 76 height 19
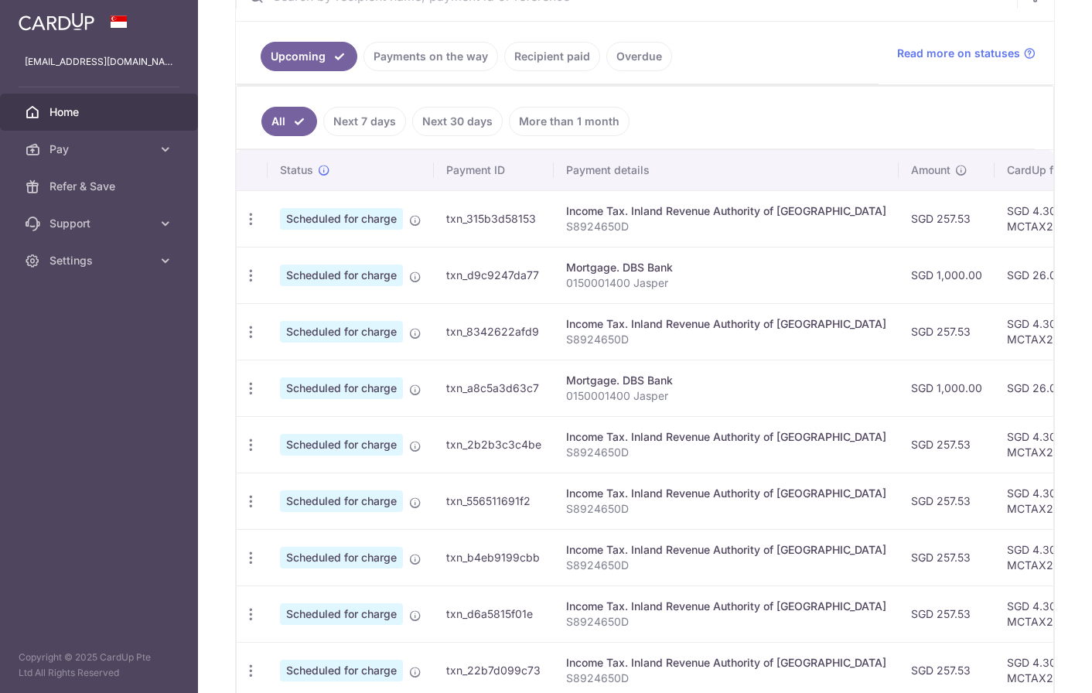
scroll to position [320, 0]
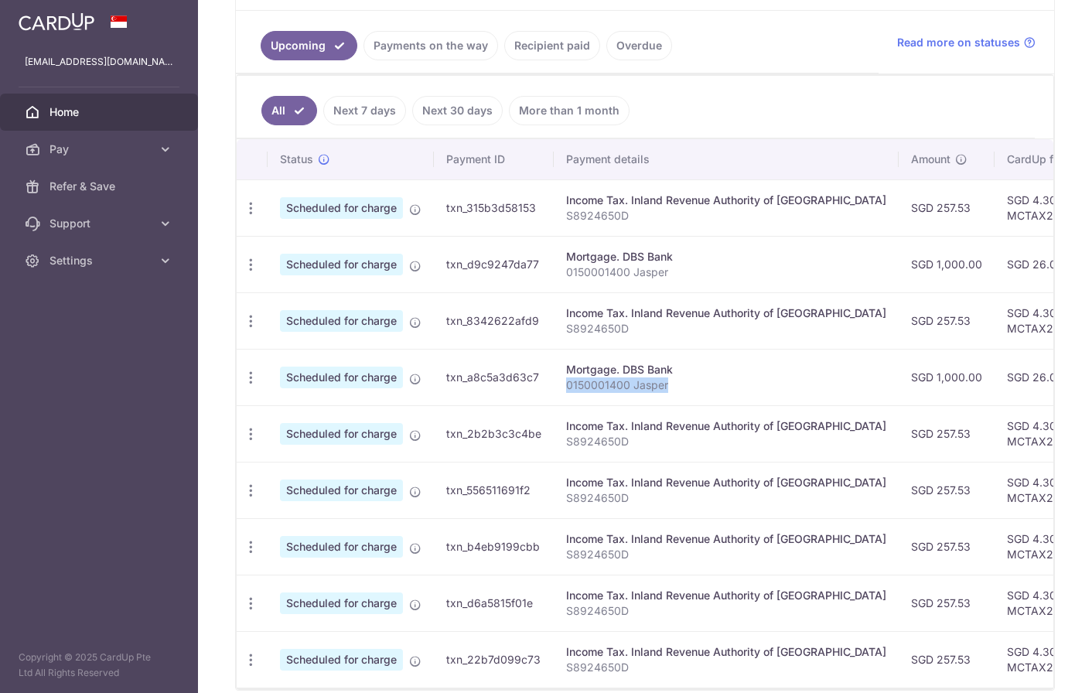
drag, startPoint x: 567, startPoint y: 380, endPoint x: 673, endPoint y: 381, distance: 106.0
click at [673, 381] on p "0150001400 Jasper" at bounding box center [726, 385] width 320 height 15
copy p "0150001400 Jasper"
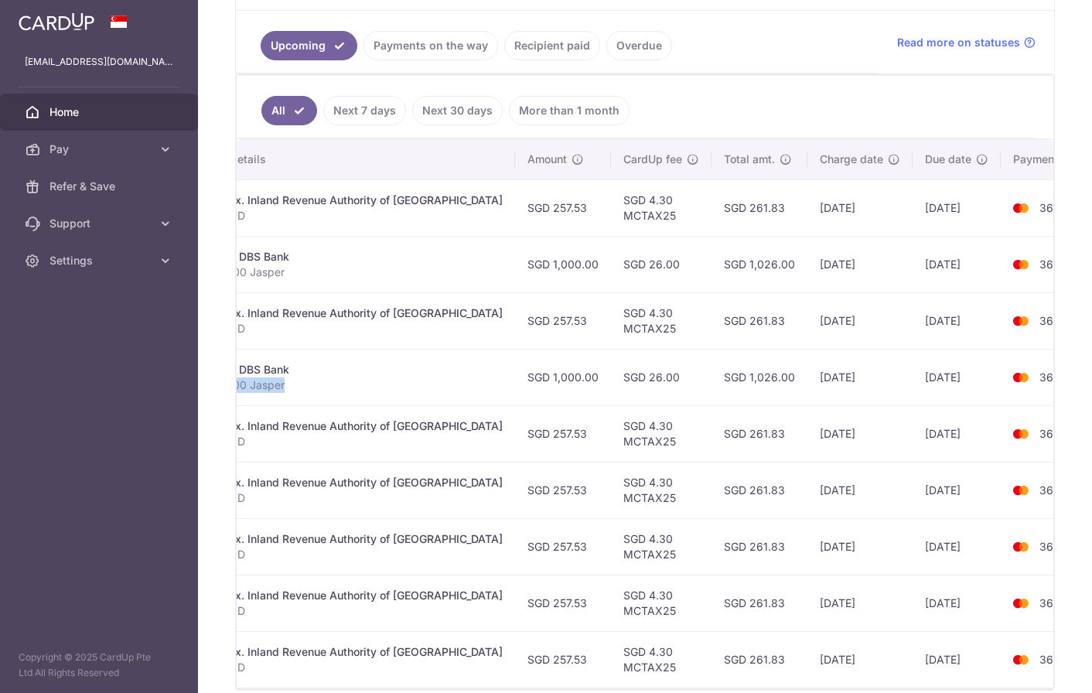
scroll to position [0, 379]
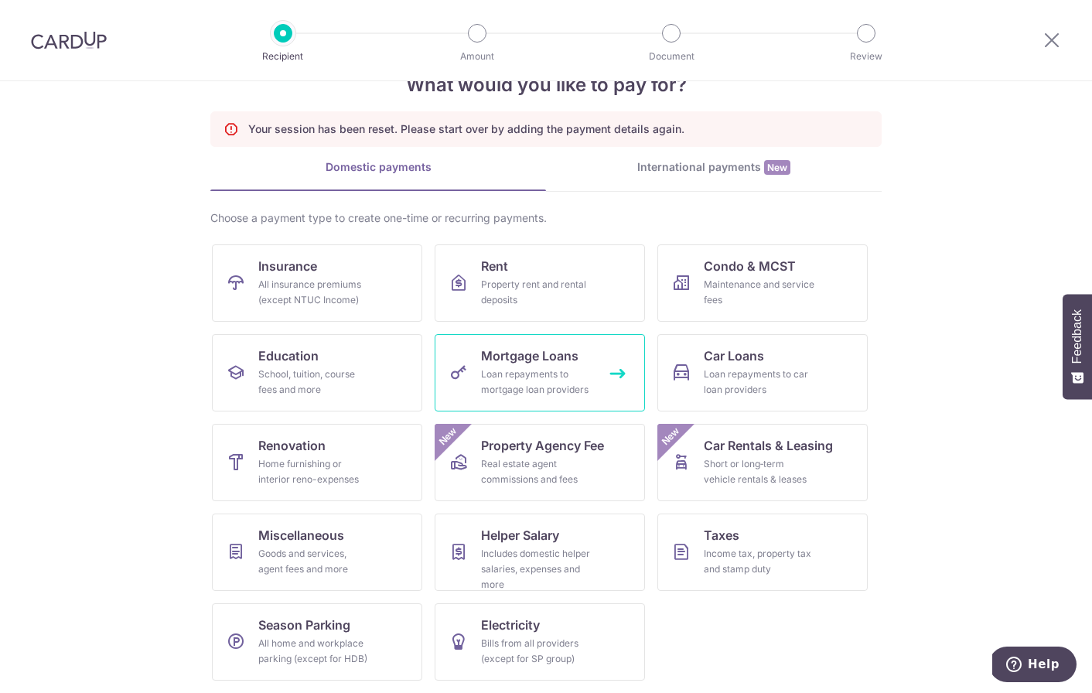
scroll to position [47, 0]
click at [513, 387] on div "Loan repayments to mortgage loan providers" at bounding box center [536, 382] width 111 height 31
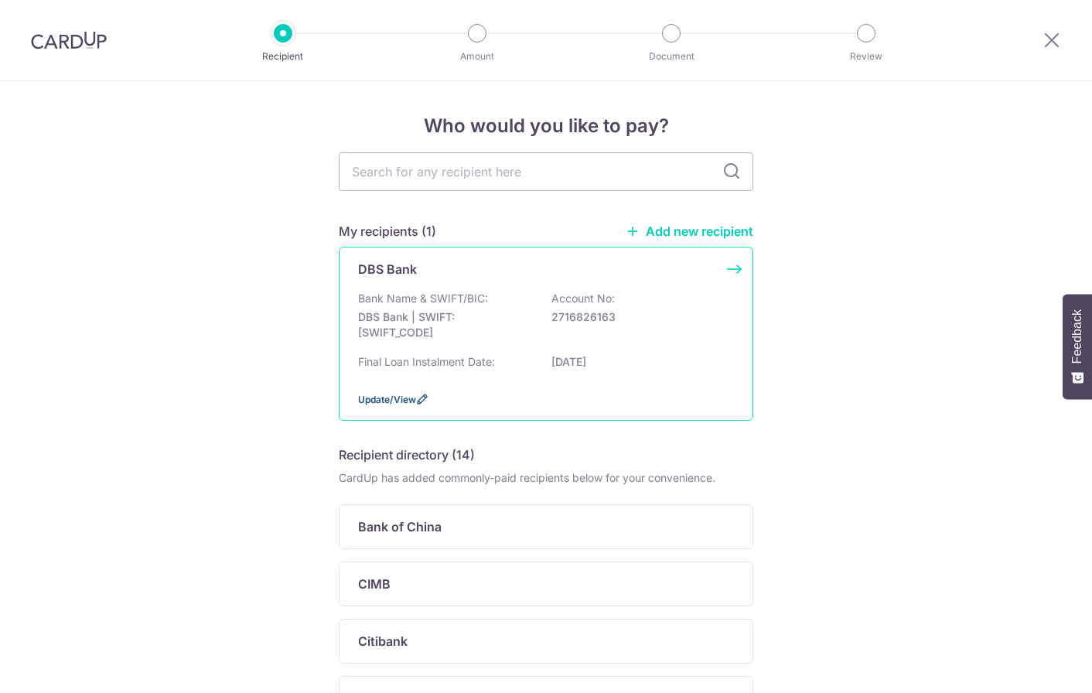
click at [398, 405] on span "Update/View" at bounding box center [387, 400] width 58 height 12
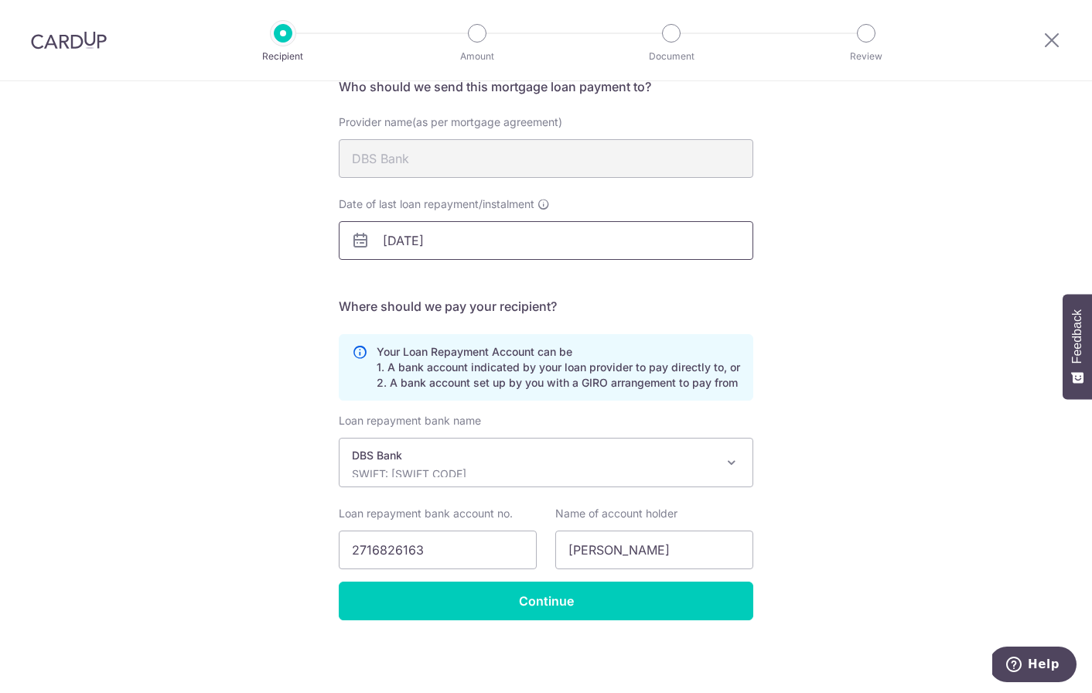
scroll to position [134, 0]
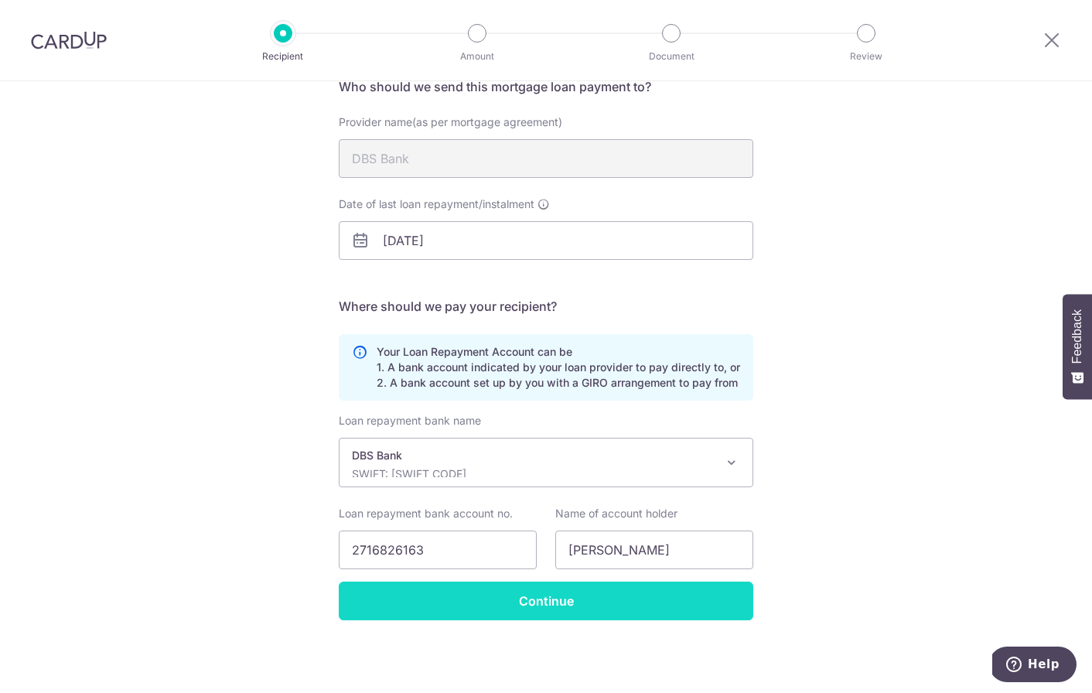
click at [472, 609] on input "Continue" at bounding box center [546, 601] width 415 height 39
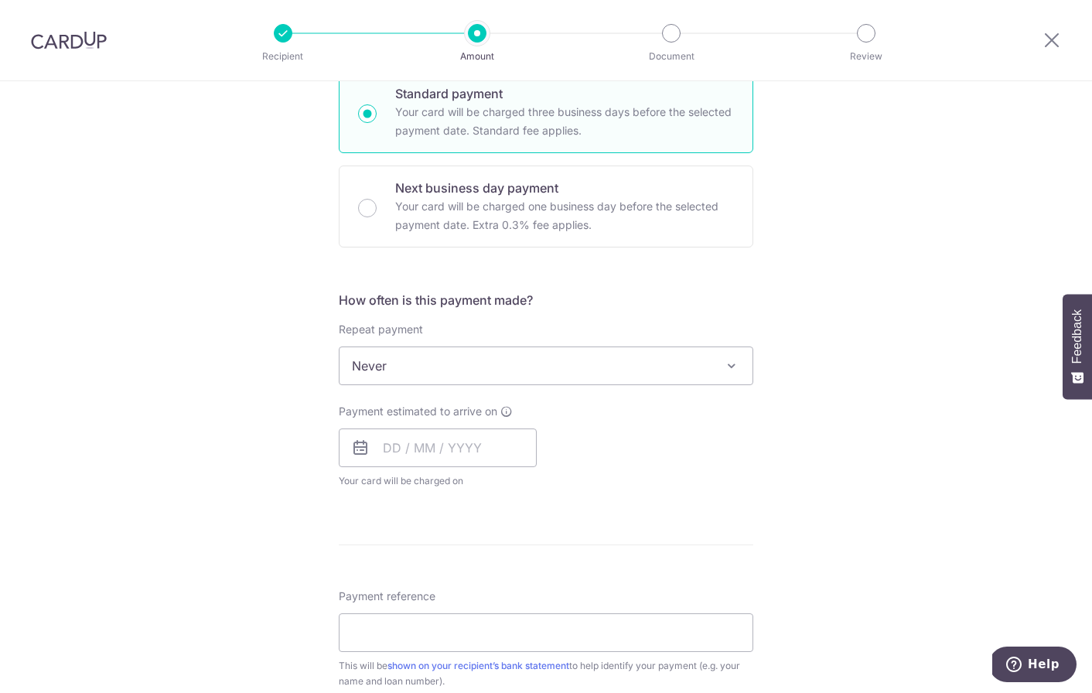
scroll to position [408, 0]
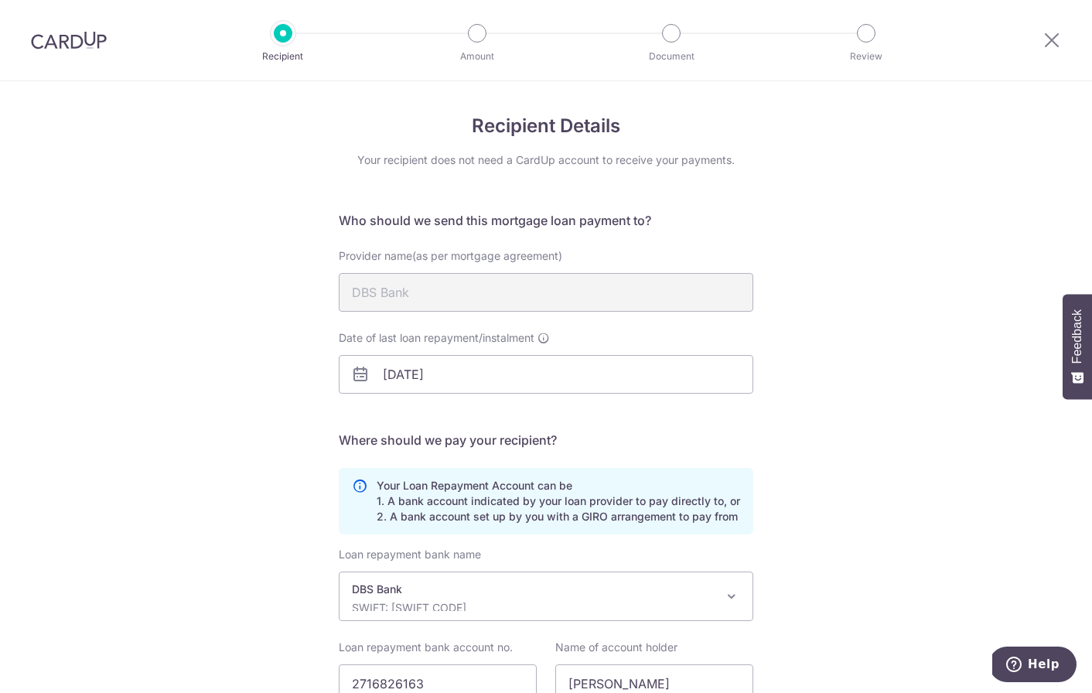
click at [359, 243] on form "Who should we send this mortgage loan payment to? Provider name(as per mortgage…" at bounding box center [546, 482] width 415 height 543
click at [361, 385] on input "01/11/2025" at bounding box center [546, 374] width 415 height 39
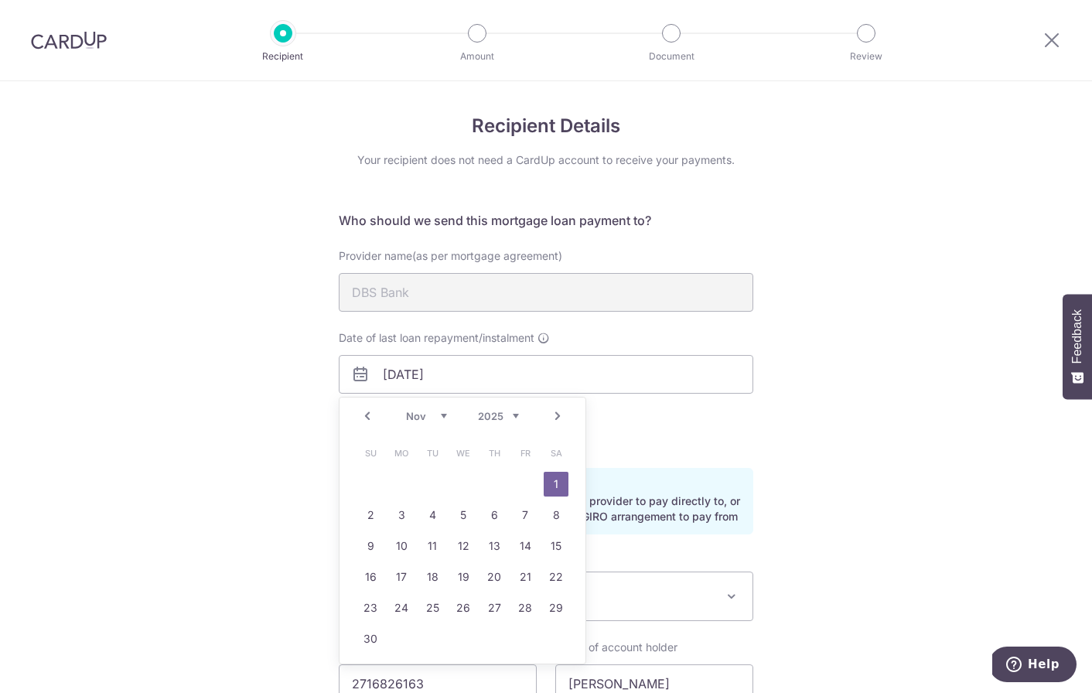
click at [556, 415] on link "Next" at bounding box center [558, 416] width 19 height 19
click at [405, 483] on link "1" at bounding box center [401, 484] width 25 height 25
type input "01/12/2025"
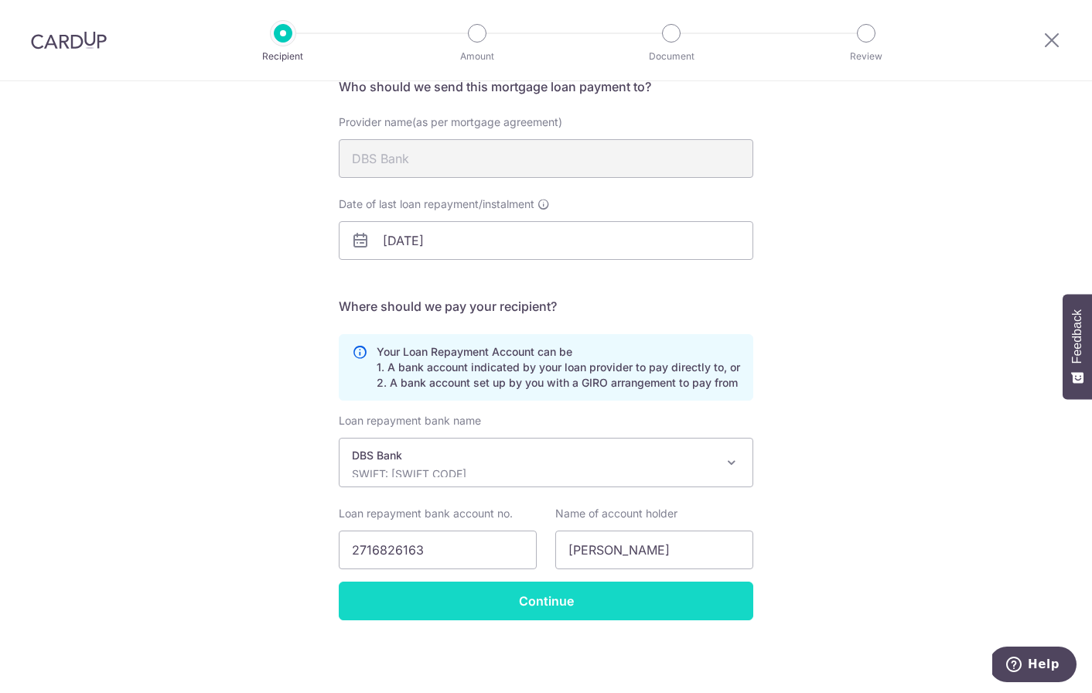
scroll to position [134, 0]
click at [494, 602] on input "Continue" at bounding box center [546, 601] width 415 height 39
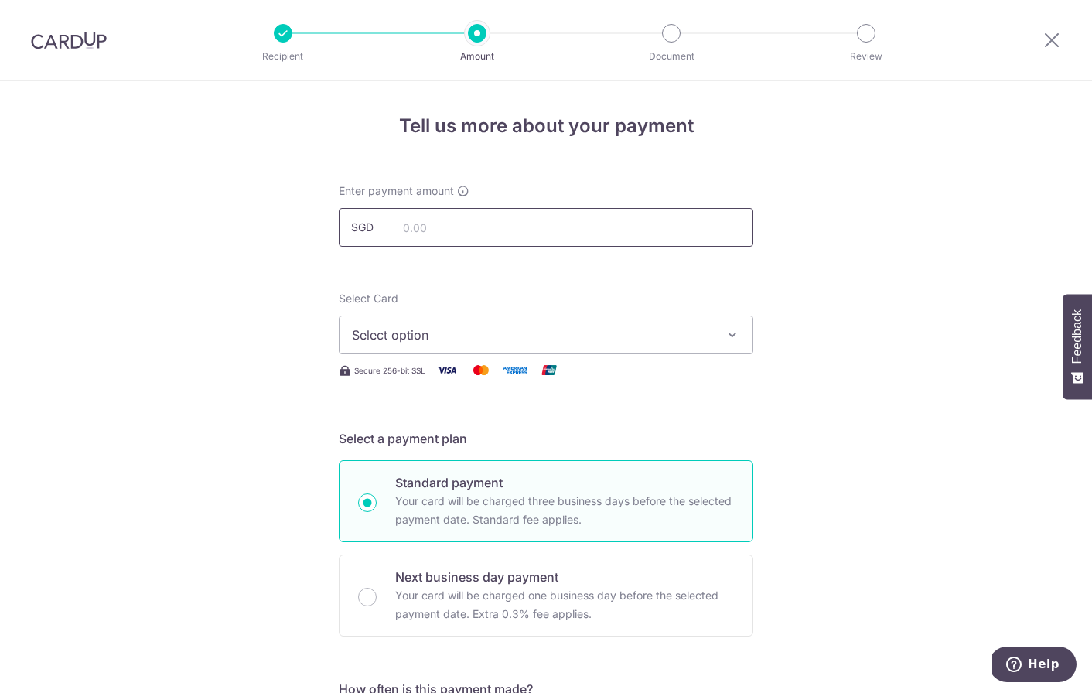
click at [449, 230] on input "text" at bounding box center [546, 227] width 415 height 39
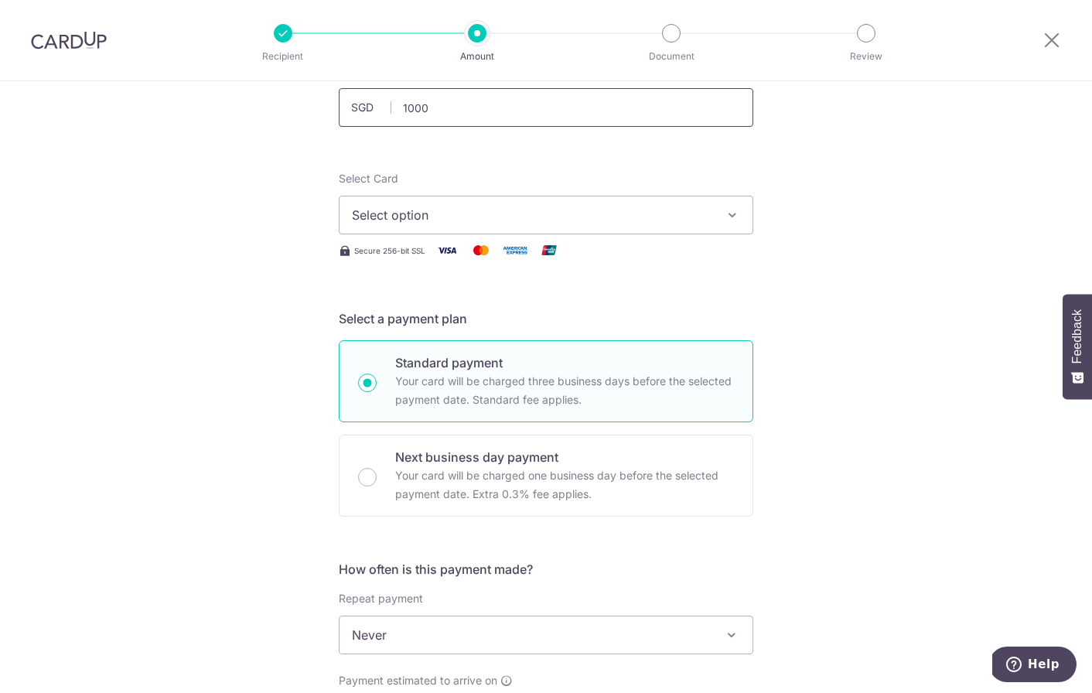
scroll to position [125, 0]
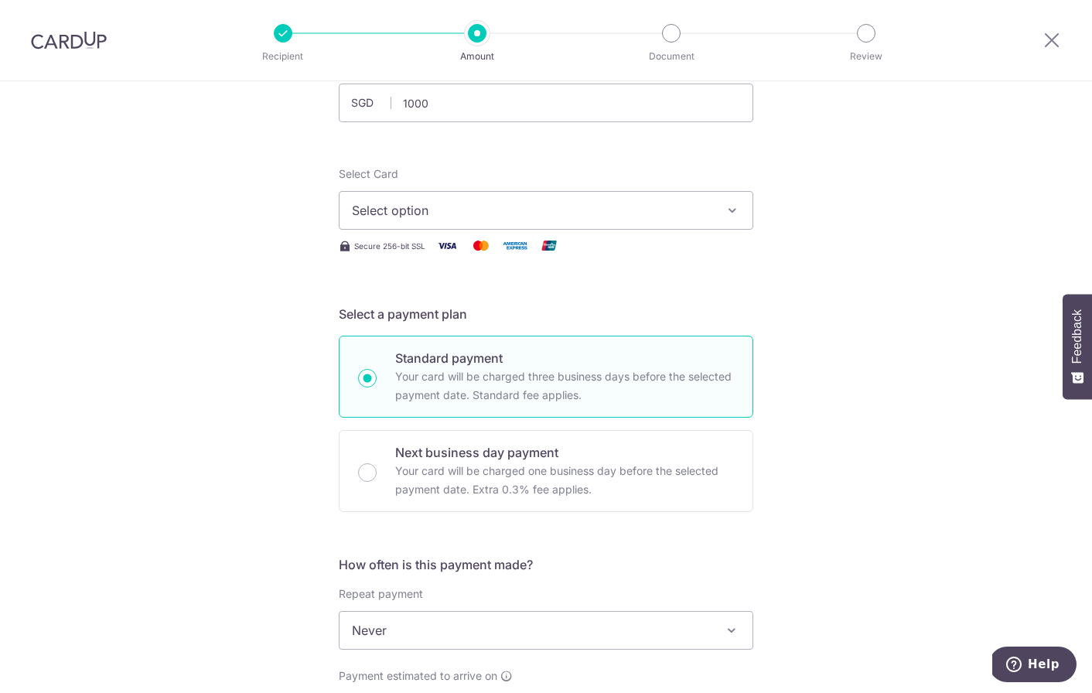
type input "1,000.00"
click at [445, 216] on span "Select option" at bounding box center [532, 210] width 361 height 19
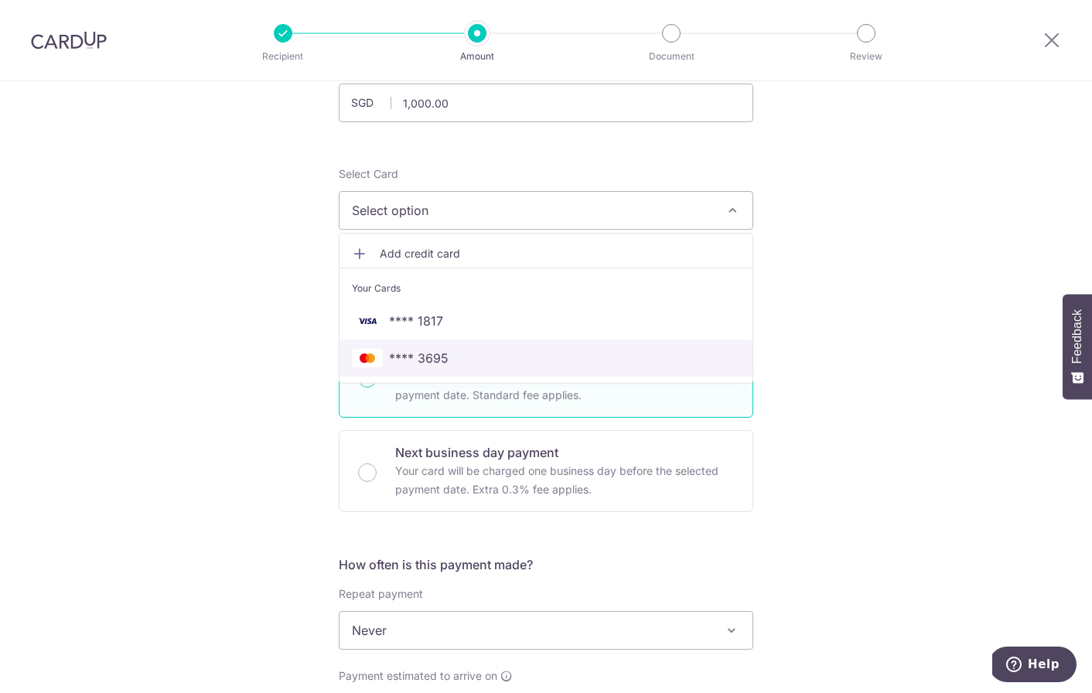
click at [439, 345] on link "**** 3695" at bounding box center [546, 358] width 413 height 37
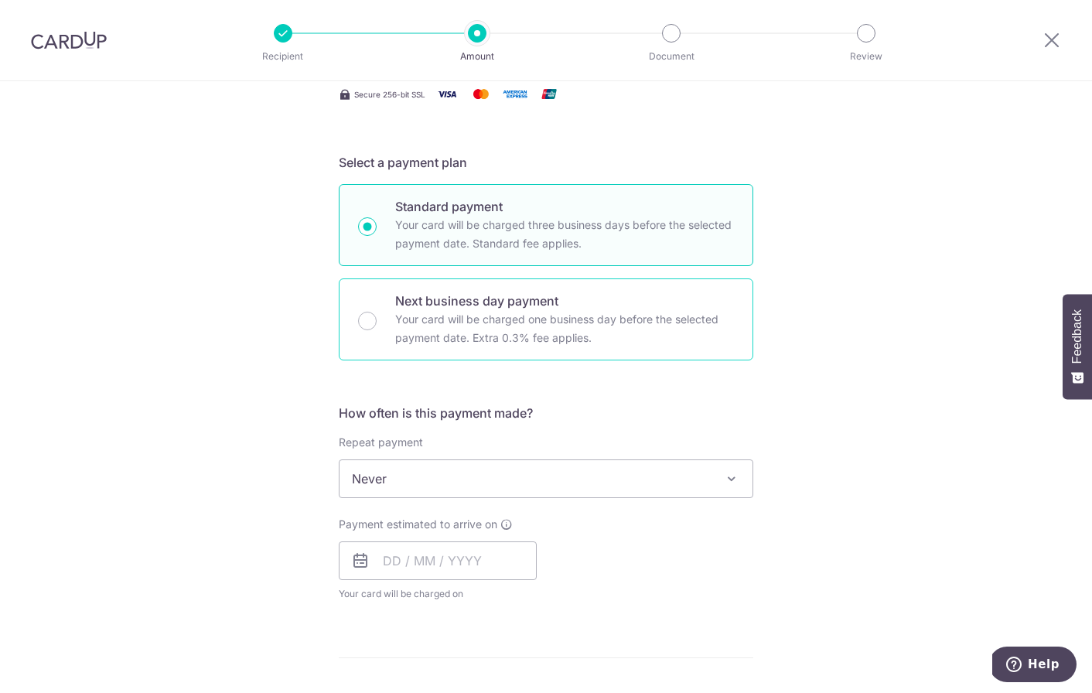
scroll to position [277, 0]
click at [402, 475] on span "Never" at bounding box center [546, 478] width 413 height 37
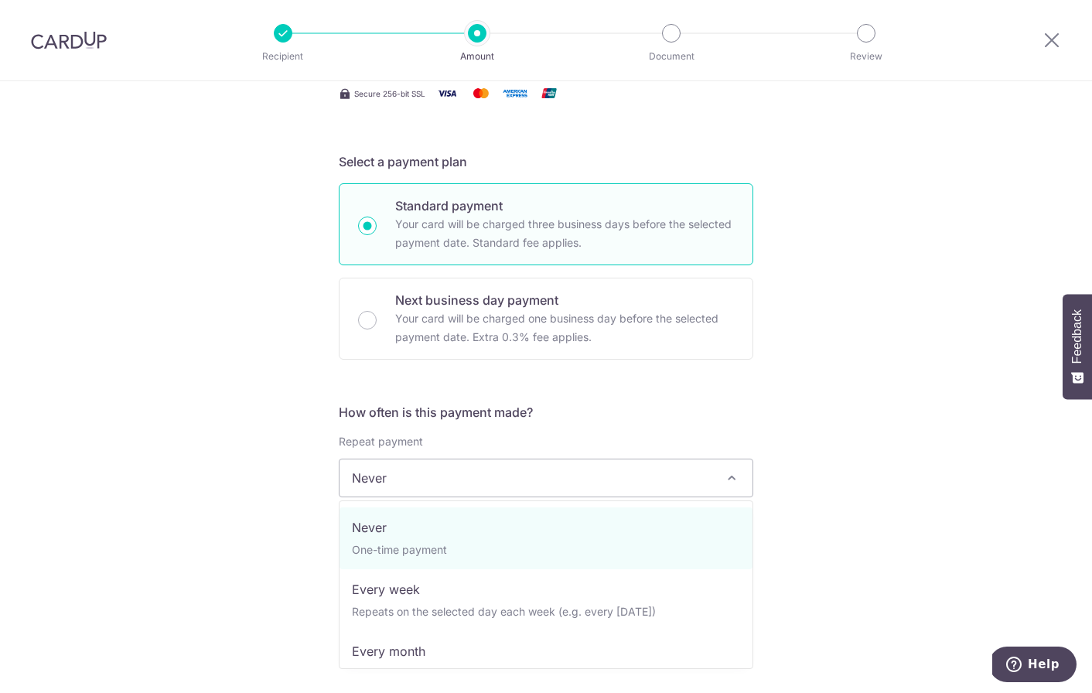
click at [251, 528] on div "Tell us more about your payment Enter payment amount SGD 1,000.00 1000.00 Selec…" at bounding box center [546, 504] width 1092 height 1400
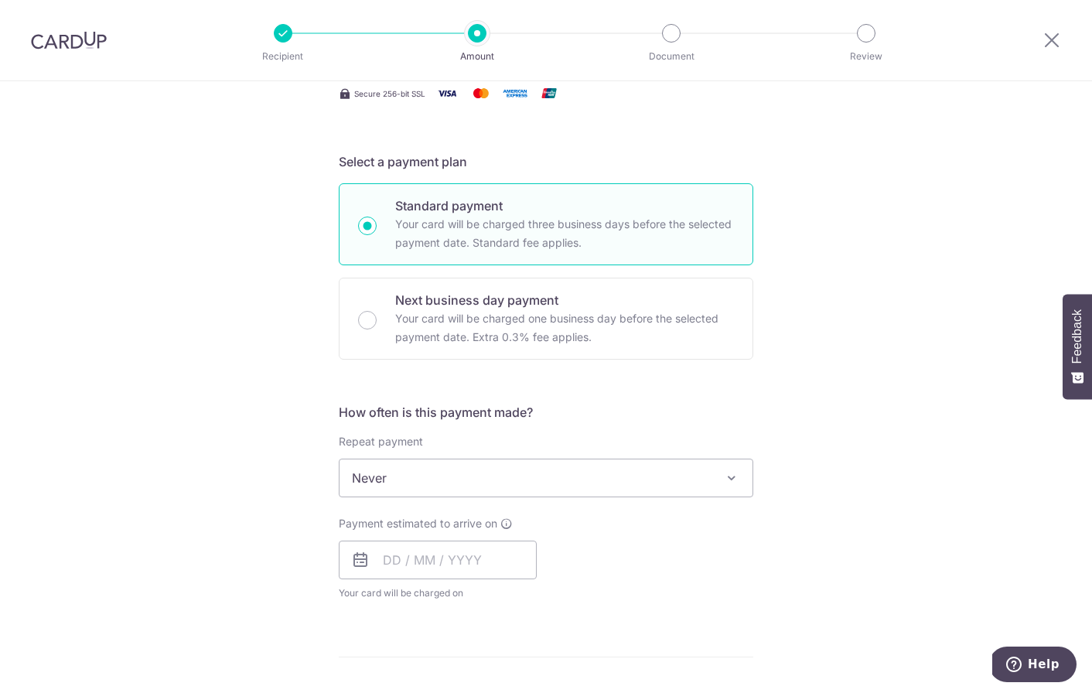
click at [415, 467] on span "Never" at bounding box center [546, 478] width 413 height 37
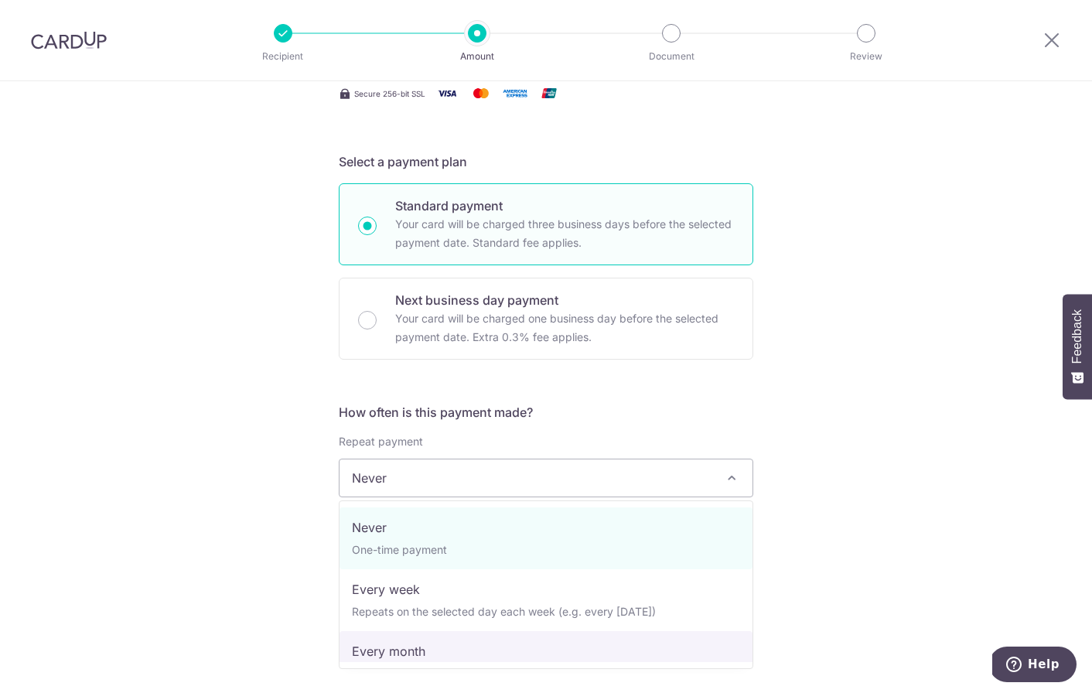
select select "3"
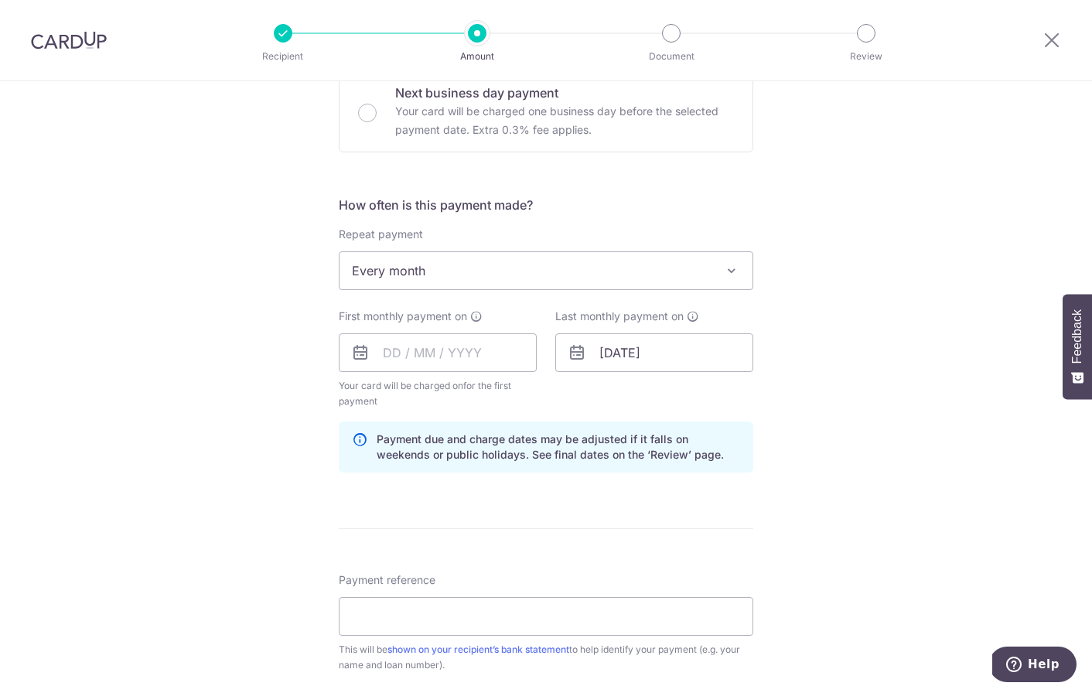
scroll to position [492, 0]
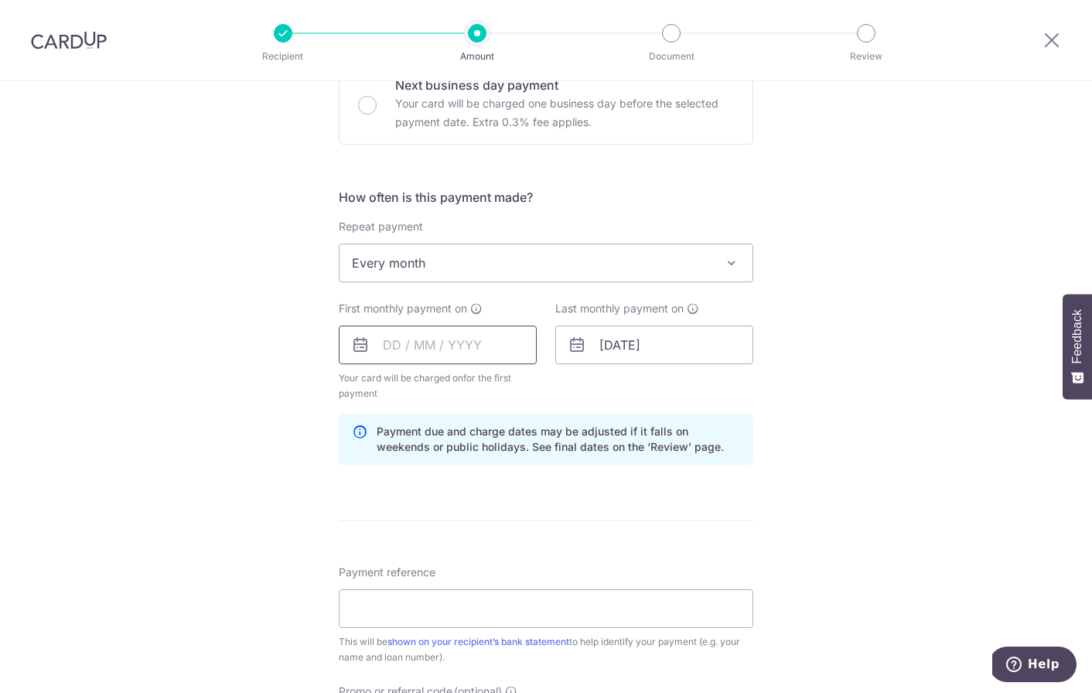
click at [395, 340] on input "text" at bounding box center [438, 345] width 198 height 39
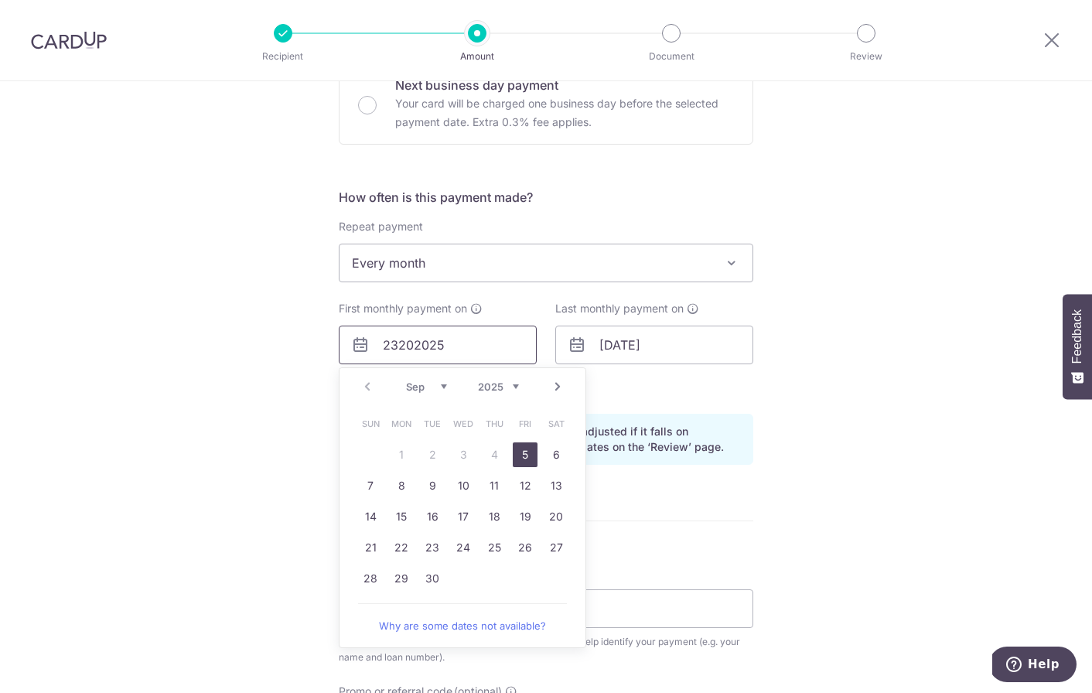
click at [406, 343] on input "23202025" at bounding box center [438, 345] width 198 height 39
type input "23102025"
type input "15/06/2204"
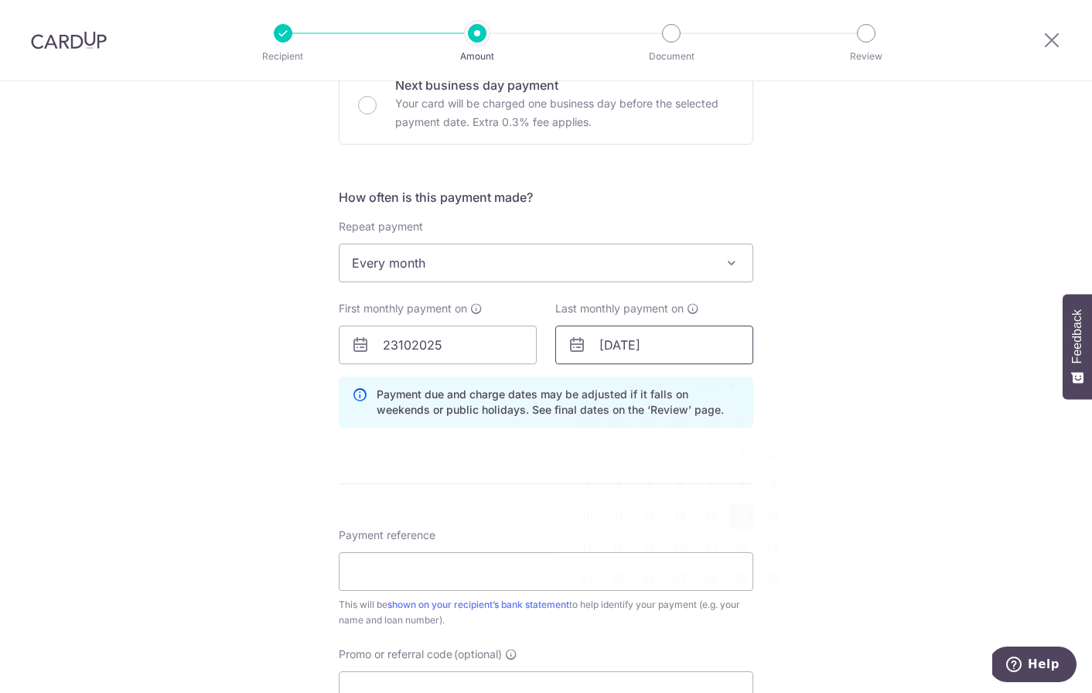
click at [636, 350] on input "15/06/2204" at bounding box center [655, 345] width 198 height 39
click at [426, 350] on input "23102025" at bounding box center [438, 345] width 198 height 39
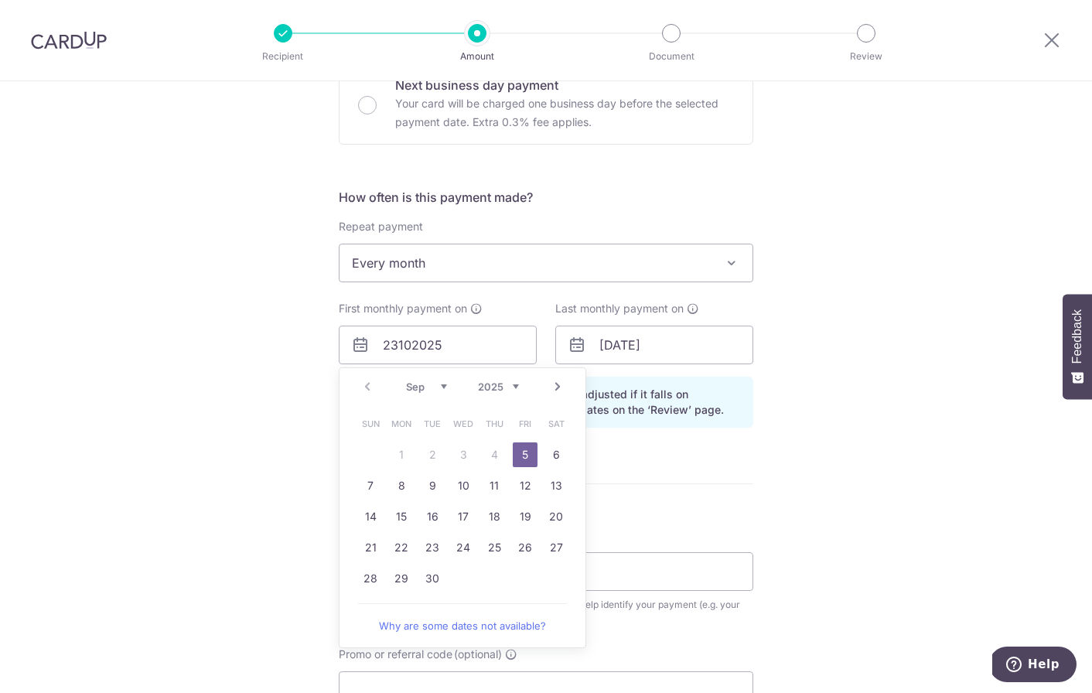
click at [553, 391] on link "Next" at bounding box center [558, 387] width 19 height 19
click at [495, 549] on link "23" at bounding box center [494, 547] width 25 height 25
type input "[DATE]"
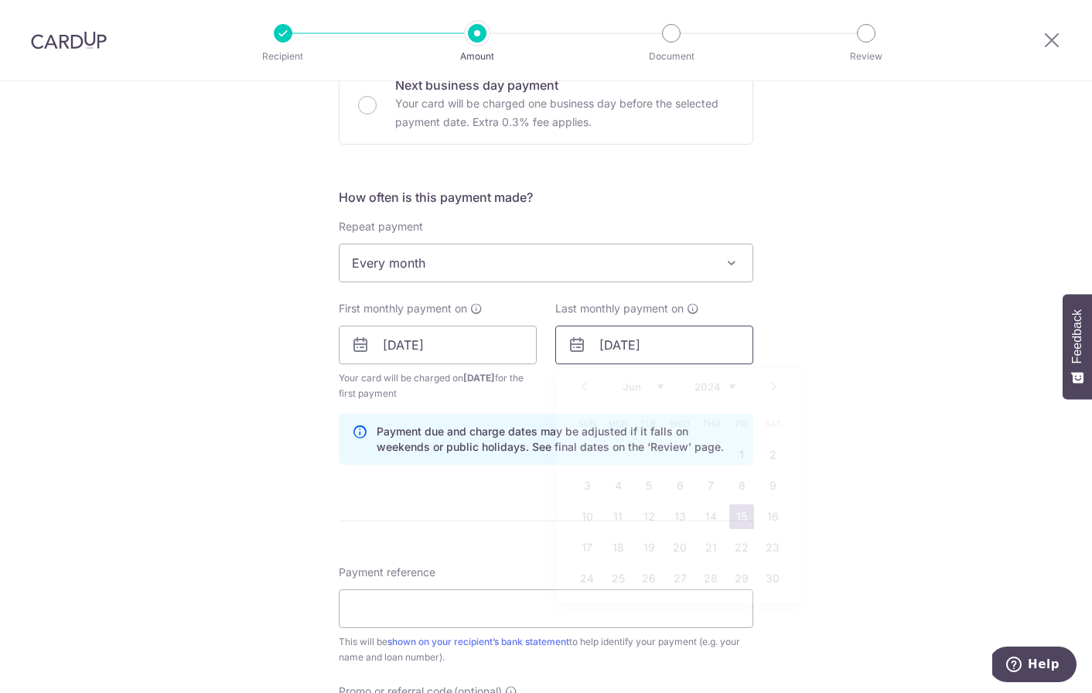
click at [679, 349] on input "15/06/2204" at bounding box center [655, 345] width 198 height 39
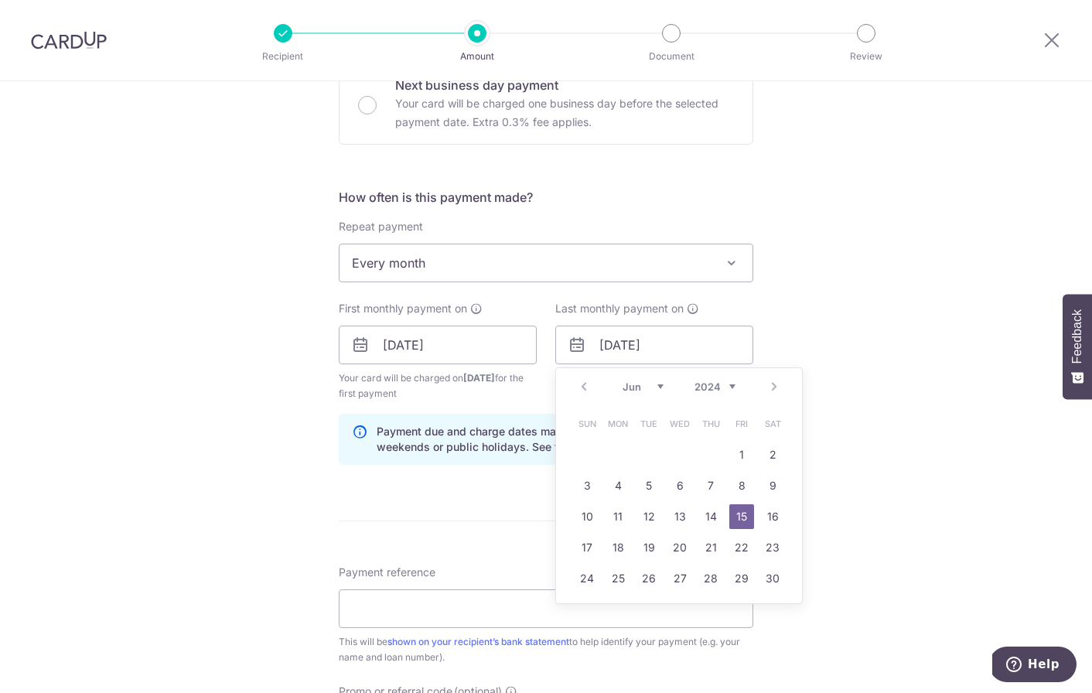
click at [587, 386] on div "Prev Next Jan Feb Mar Apr May Jun Jul Aug Sep Oct Nov Dec 2024 2025 2026 2027 2…" at bounding box center [679, 386] width 246 height 37
click at [775, 386] on div "Prev Next Jan Feb Mar Apr May Jun Jul Aug Sep Oct Nov Dec 2024 2025 2026 2027 2…" at bounding box center [679, 386] width 246 height 37
click at [664, 351] on input "15/06/2204" at bounding box center [655, 345] width 198 height 39
click at [645, 348] on input "15/06/2204" at bounding box center [655, 345] width 198 height 39
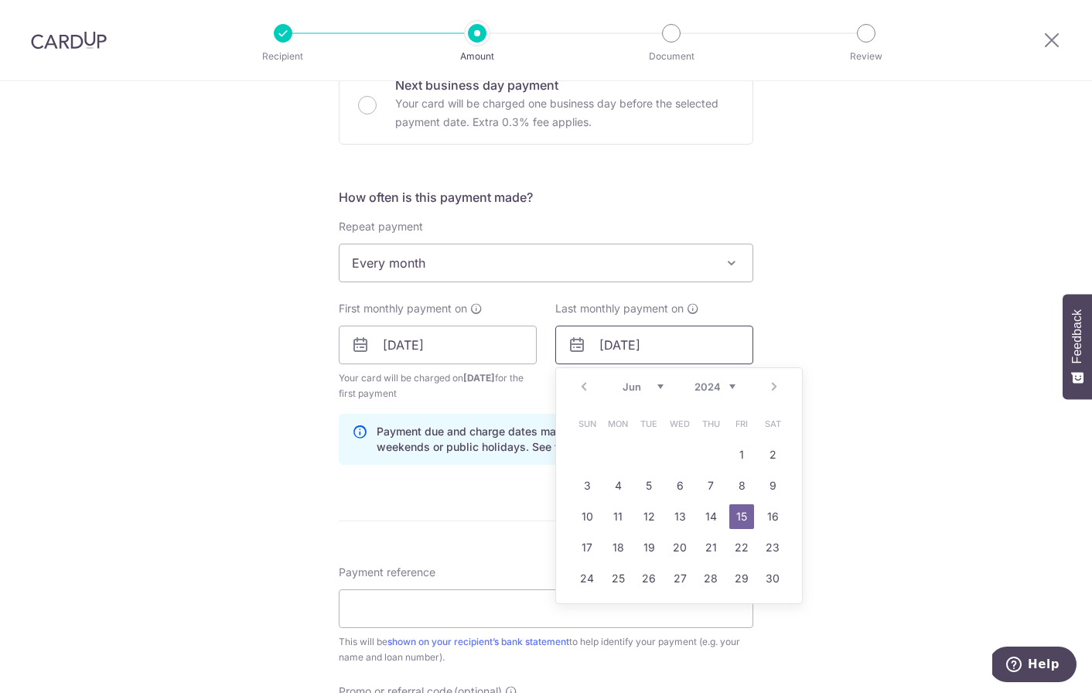
click at [658, 348] on input "15/06/2204" at bounding box center [655, 345] width 198 height 39
click at [654, 346] on input "15/06/2204" at bounding box center [655, 345] width 198 height 39
click at [630, 342] on input "15/06/2024" at bounding box center [655, 345] width 198 height 39
click at [610, 344] on input "15/12/2024" at bounding box center [655, 345] width 198 height 39
click at [591, 452] on link "1" at bounding box center [587, 455] width 25 height 25
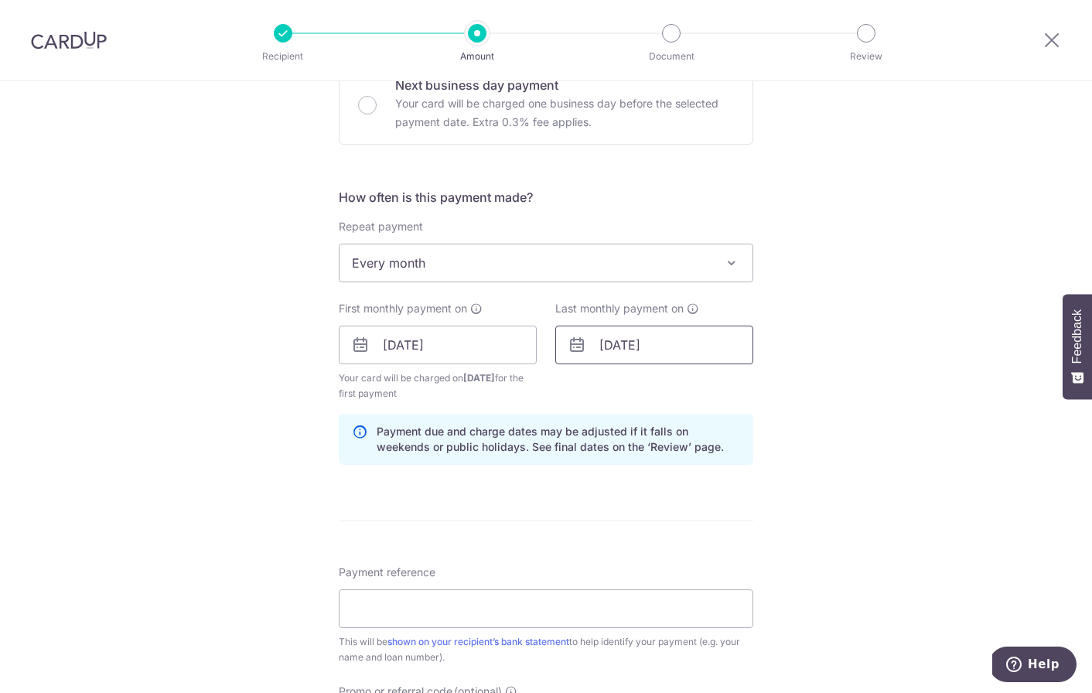
click at [672, 343] on input "01/12/2024" at bounding box center [655, 345] width 198 height 39
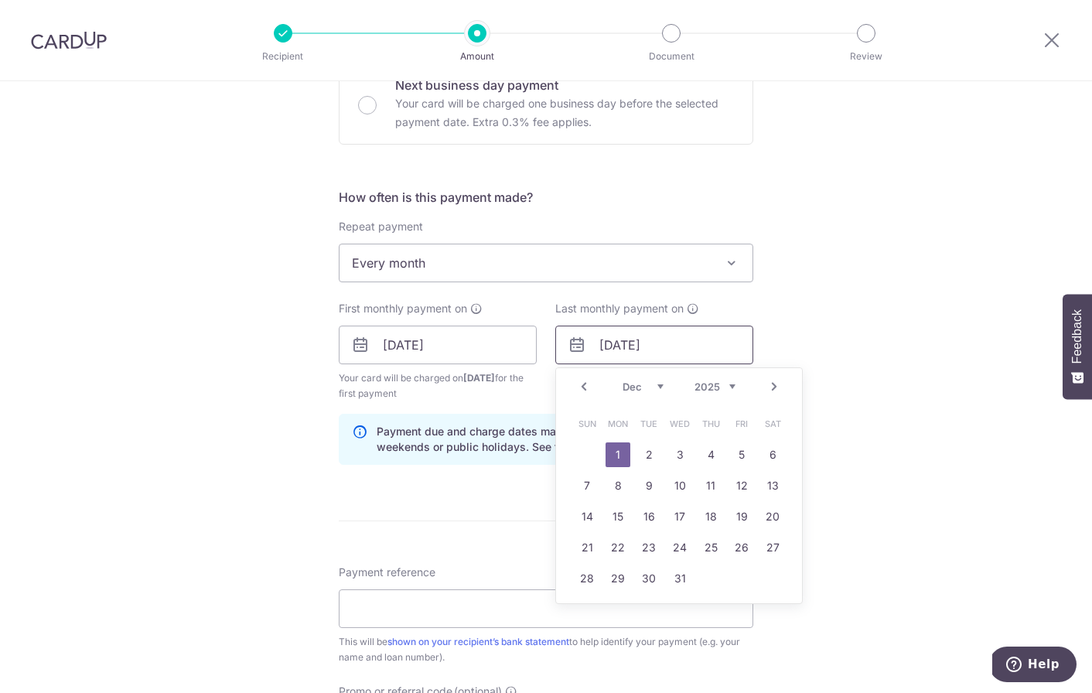
type input "01/12/2025"
click at [619, 456] on link "1" at bounding box center [618, 455] width 25 height 25
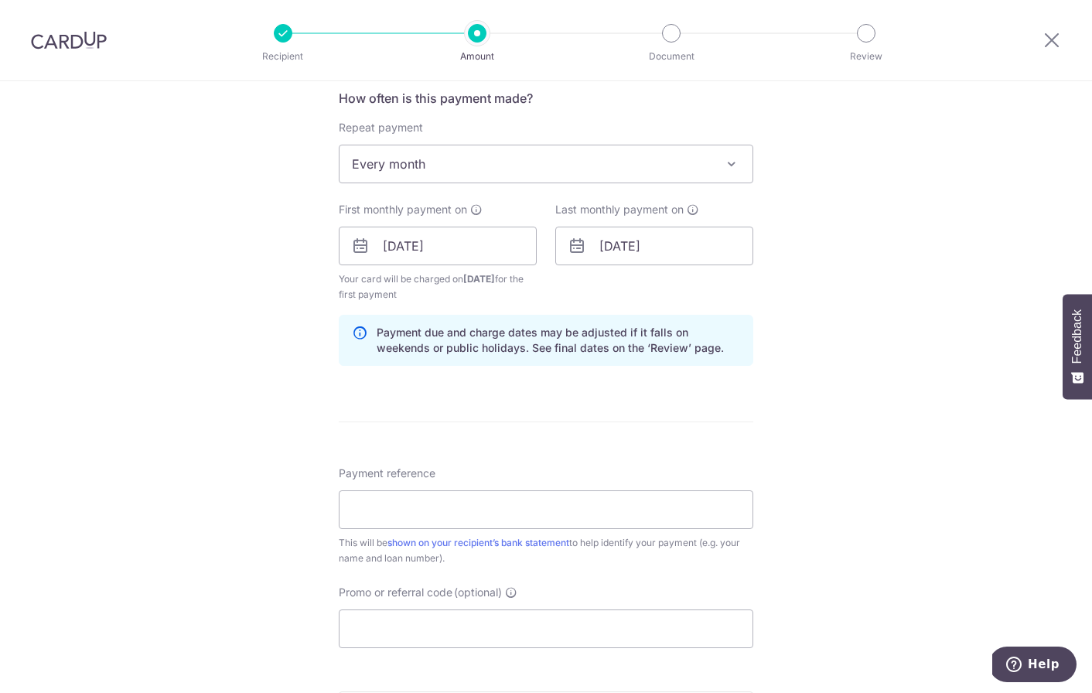
scroll to position [732, 0]
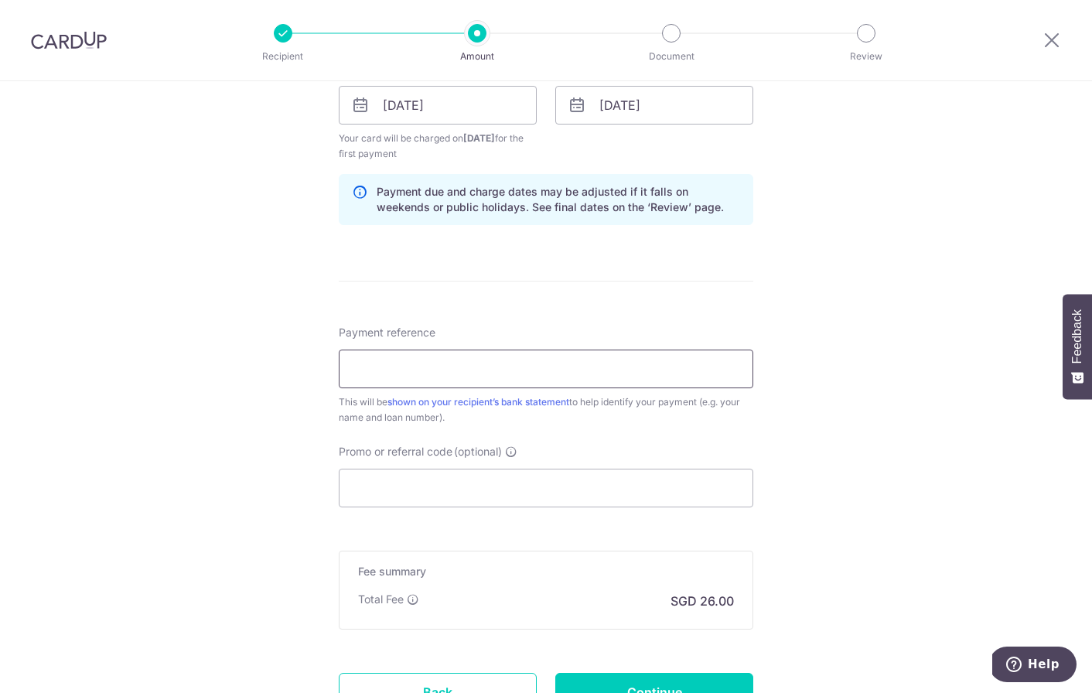
click at [418, 366] on input "Payment reference" at bounding box center [546, 369] width 415 height 39
paste input "0150001400 Jasper"
type input "0150001400 Jasper"
click at [415, 485] on input "Promo or referral code (optional)" at bounding box center [546, 488] width 415 height 39
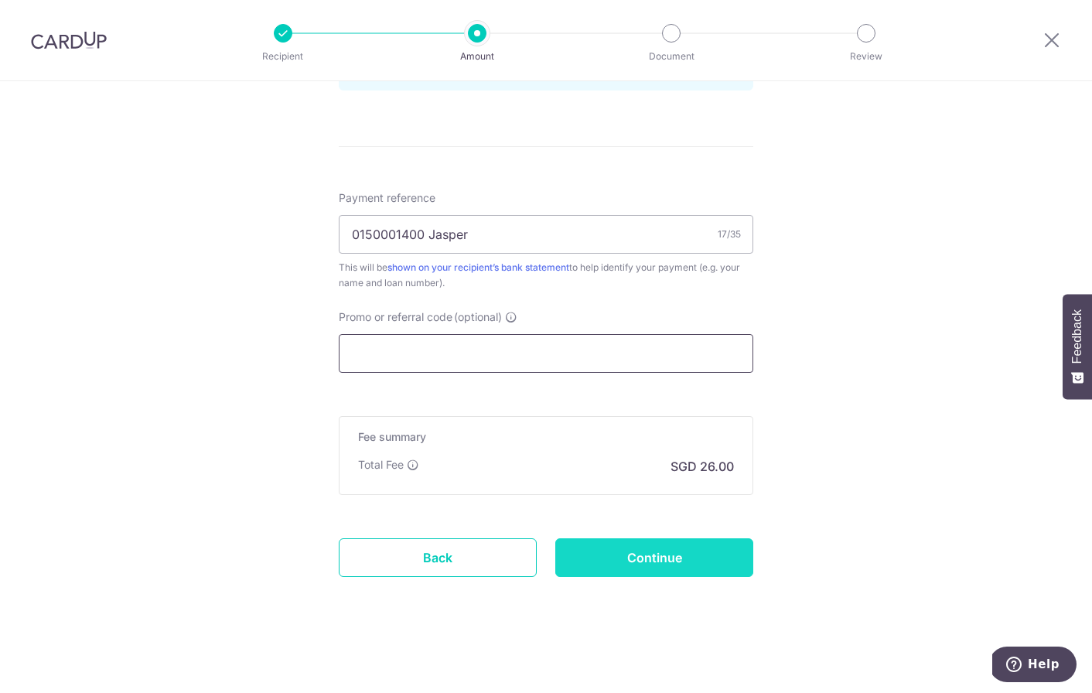
scroll to position [867, 0]
click at [641, 548] on input "Continue" at bounding box center [655, 557] width 198 height 39
type input "Create Schedule"
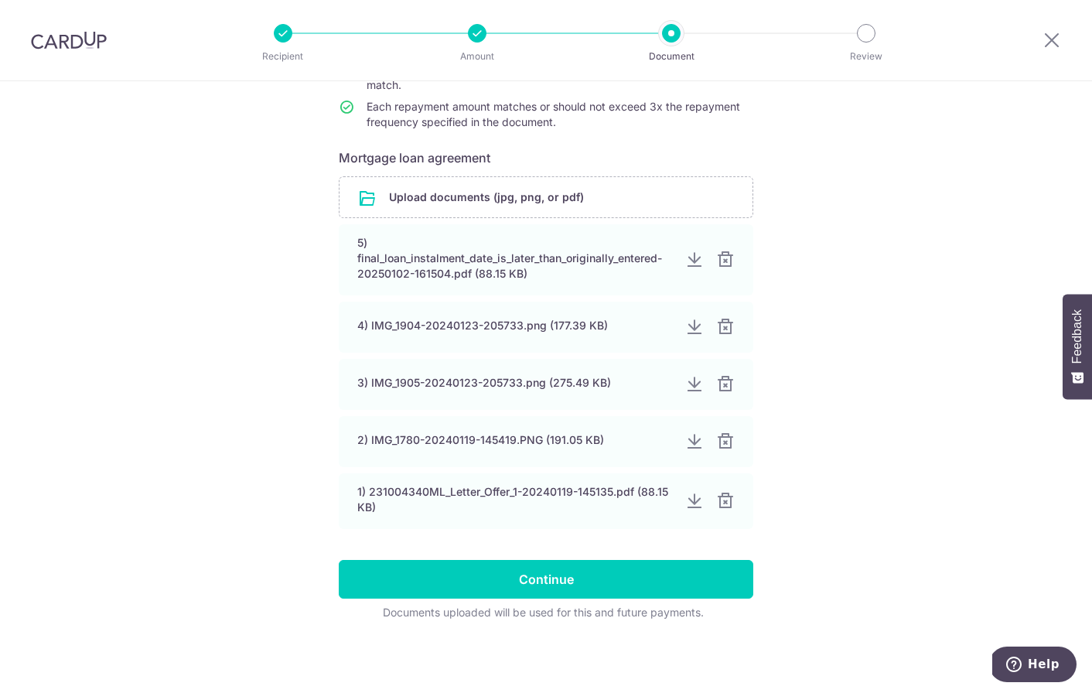
scroll to position [225, 0]
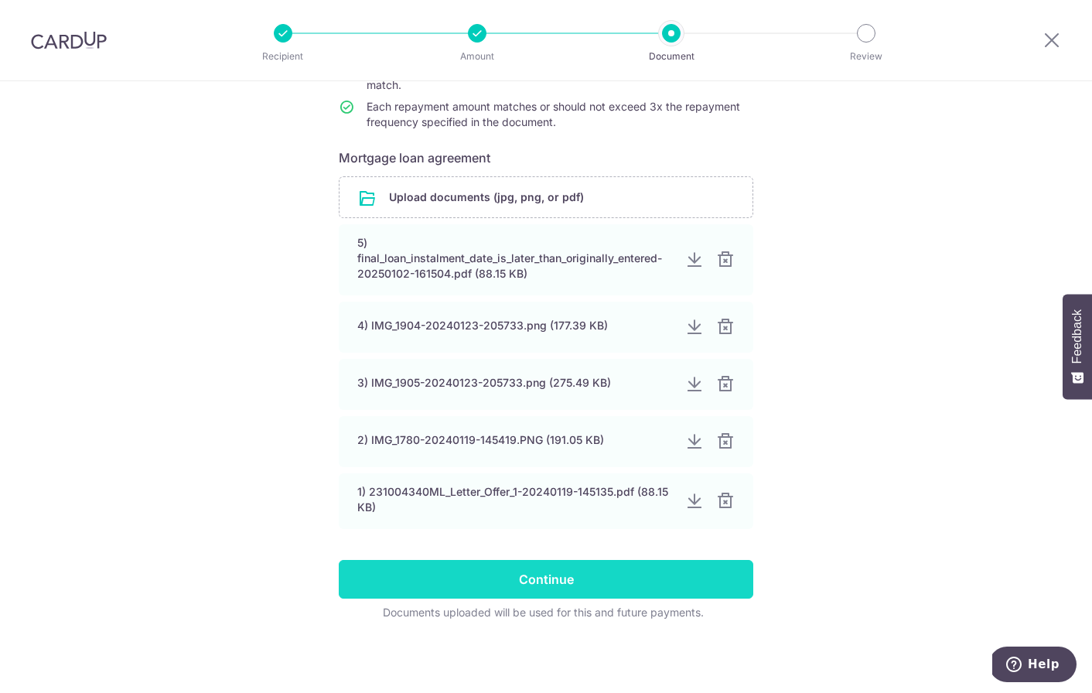
click at [527, 589] on input "Continue" at bounding box center [546, 579] width 415 height 39
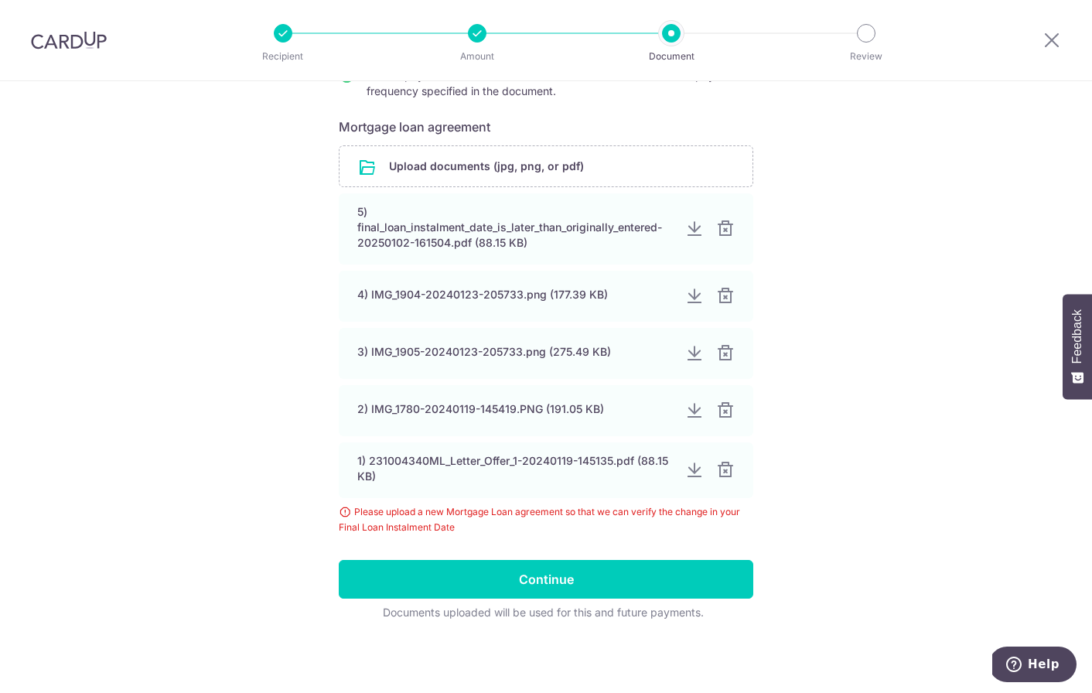
scroll to position [256, 0]
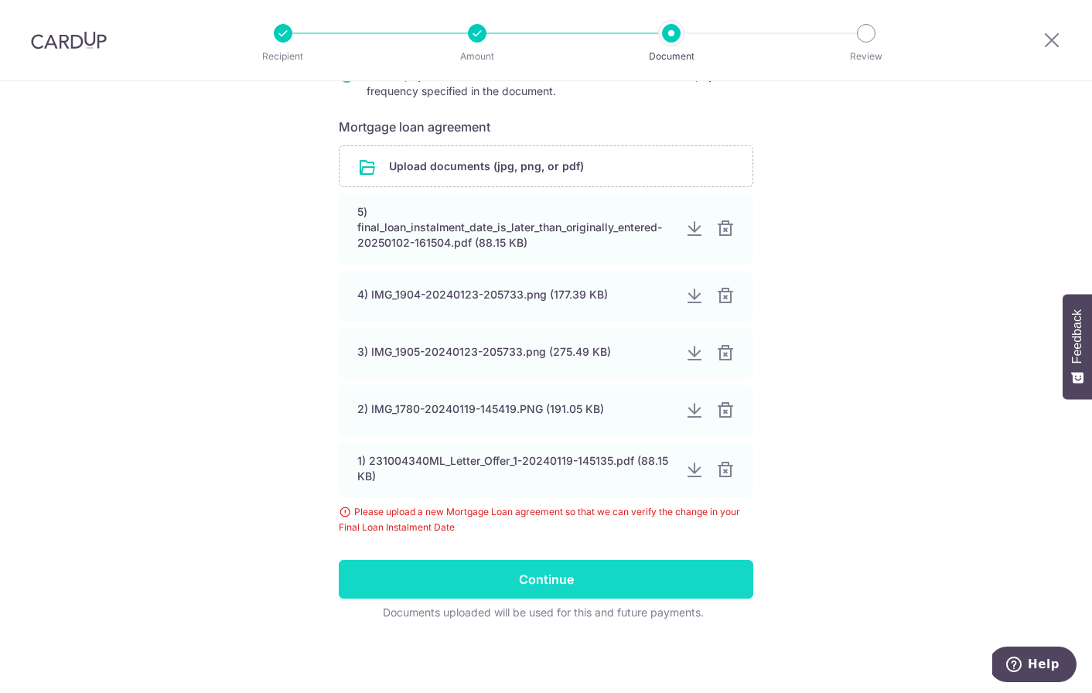
click at [505, 582] on input "Continue" at bounding box center [546, 579] width 415 height 39
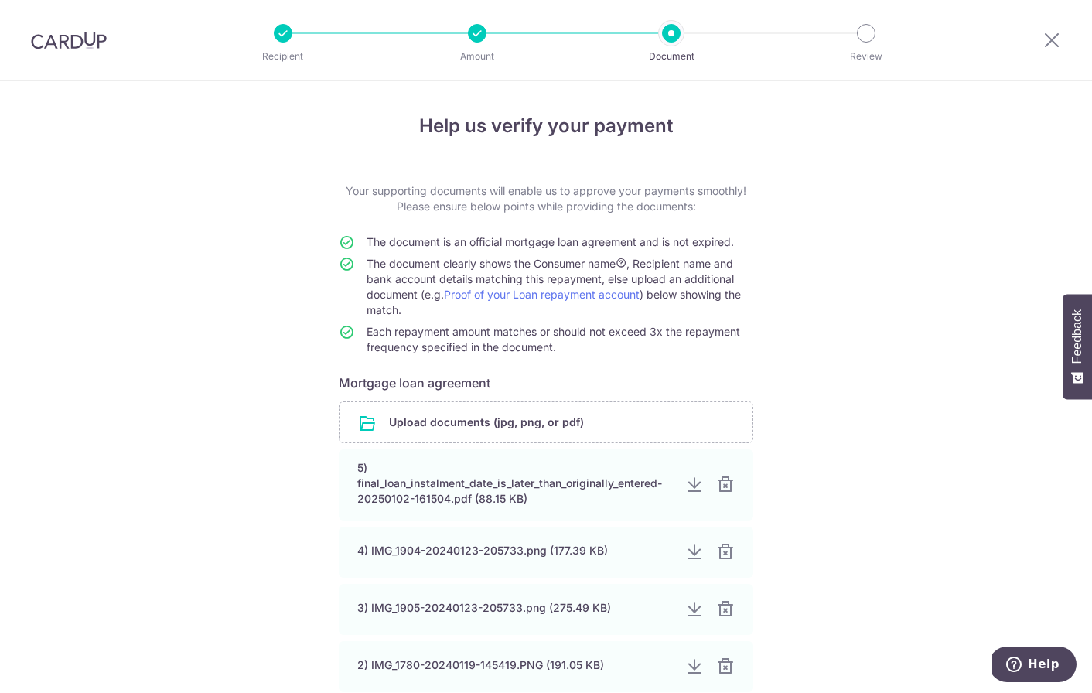
click at [1048, 29] on div at bounding box center [1052, 40] width 80 height 80
click at [1049, 35] on icon at bounding box center [1052, 39] width 19 height 19
